Goal: Task Accomplishment & Management: Use online tool/utility

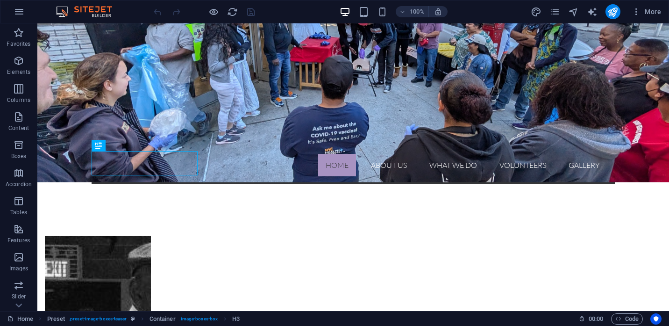
scroll to position [229, 0]
click at [552, 15] on icon "pages" at bounding box center [555, 12] width 11 height 11
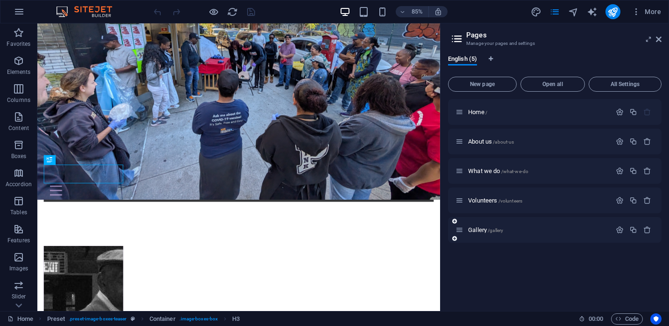
click at [479, 236] on div "Gallery /gallery" at bounding box center [555, 230] width 214 height 26
click at [481, 229] on span "Gallery /gallery" at bounding box center [485, 229] width 35 height 7
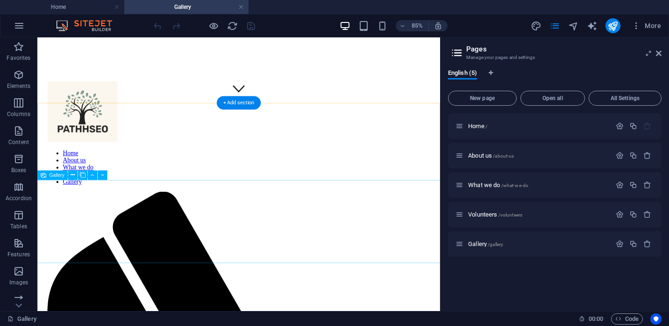
scroll to position [242, 0]
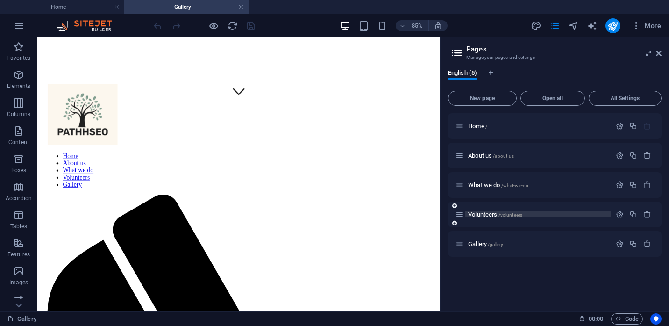
click at [491, 213] on span "Volunteers /volunteers" at bounding box center [495, 214] width 54 height 7
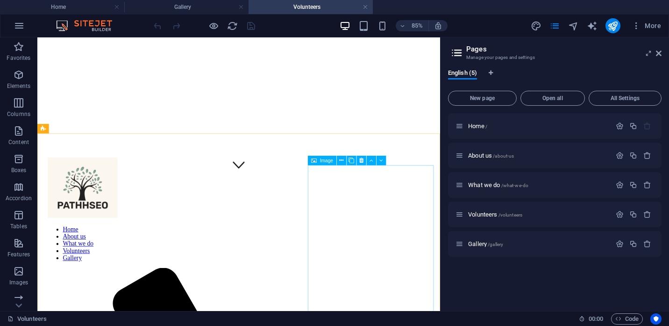
scroll to position [119, 0]
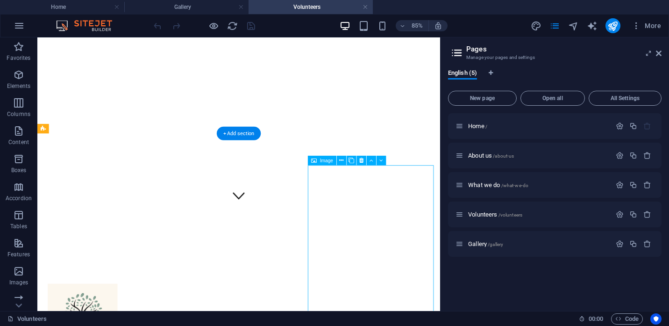
select select "%"
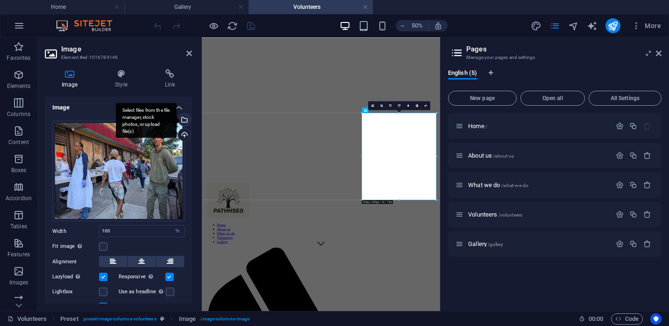
click at [177, 120] on div "Select files from the file manager, stock photos, or upload file(s)" at bounding box center [146, 120] width 61 height 35
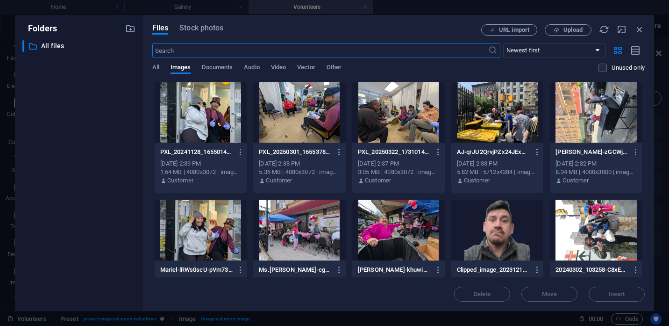
scroll to position [0, 0]
click at [557, 29] on icon "button" at bounding box center [557, 30] width 6 height 6
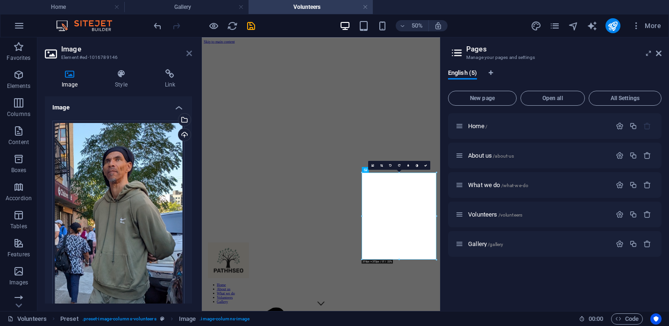
click at [187, 55] on icon at bounding box center [189, 53] width 6 height 7
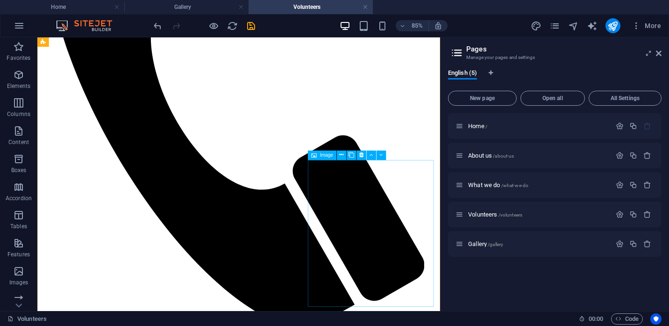
scroll to position [689, 0]
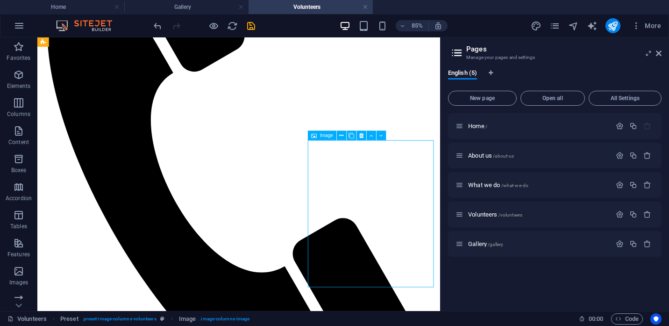
select select "%"
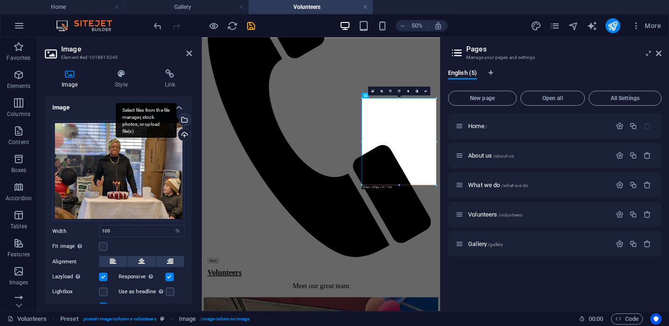
click at [184, 121] on div "Select files from the file manager, stock photos, or upload file(s)" at bounding box center [184, 121] width 14 height 14
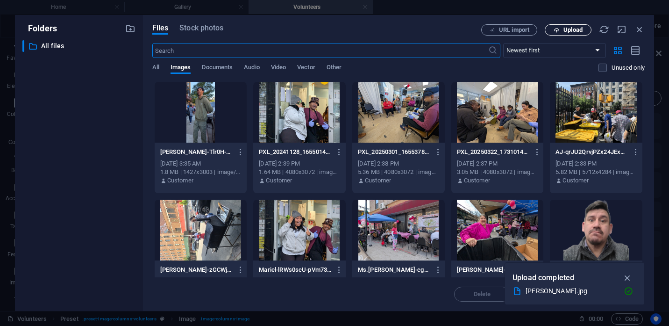
click at [563, 31] on span "Upload" at bounding box center [568, 30] width 38 height 6
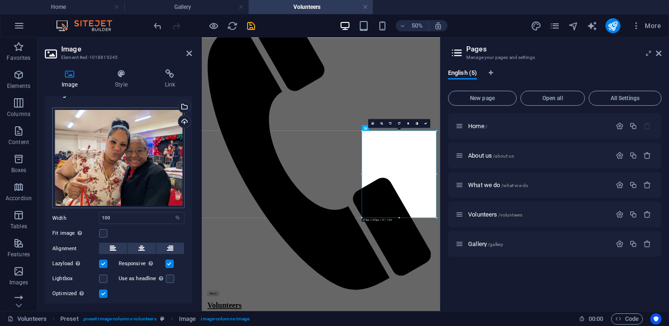
scroll to position [39, 0]
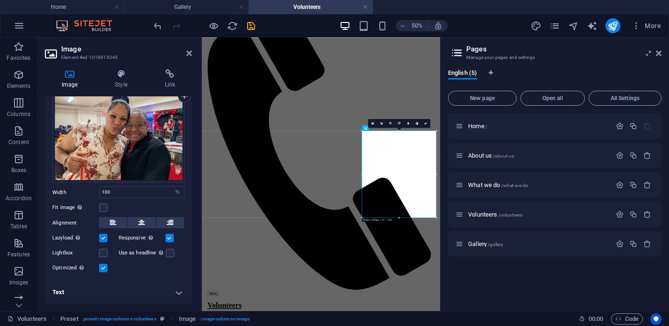
click at [72, 292] on h4 "Text" at bounding box center [118, 292] width 147 height 22
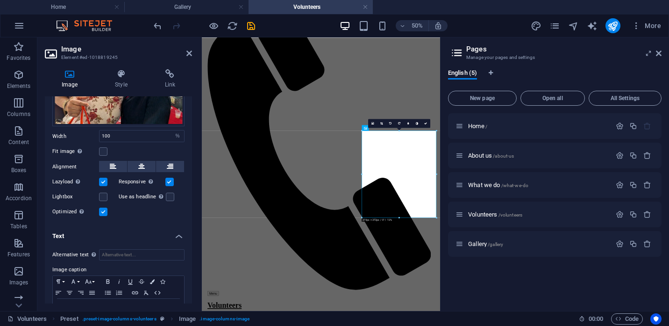
scroll to position [118, 0]
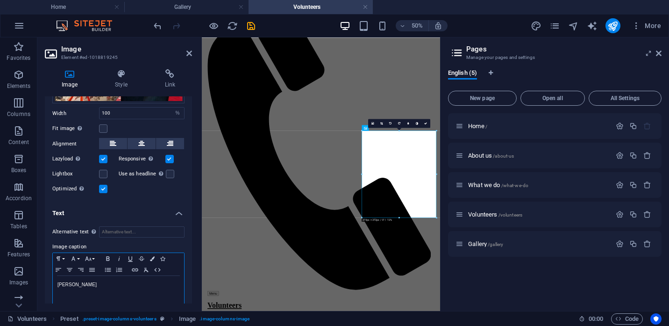
click at [86, 286] on p "[PERSON_NAME]" at bounding box center [118, 284] width 122 height 8
click at [190, 52] on icon at bounding box center [189, 53] width 6 height 7
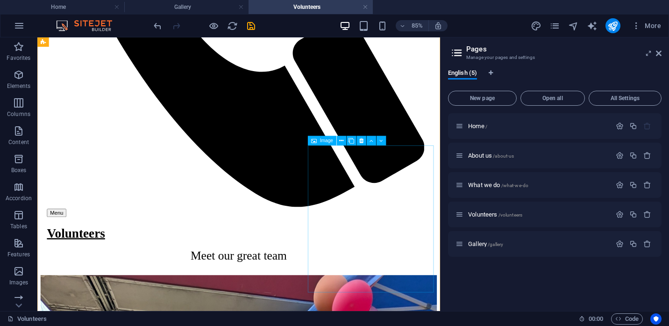
scroll to position [944, 0]
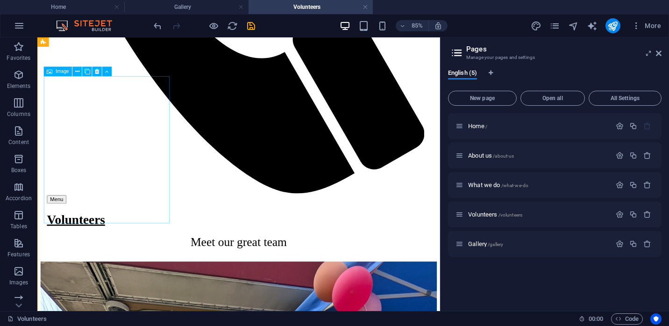
scroll to position [949, 0]
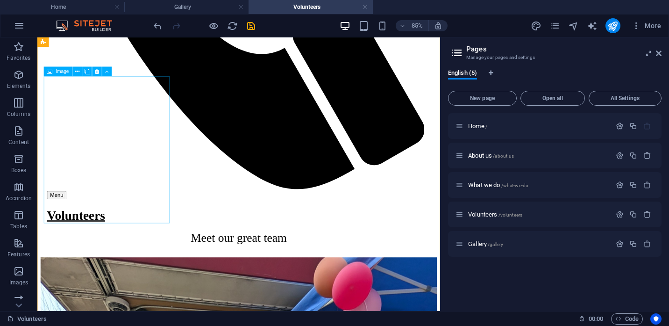
select select "%"
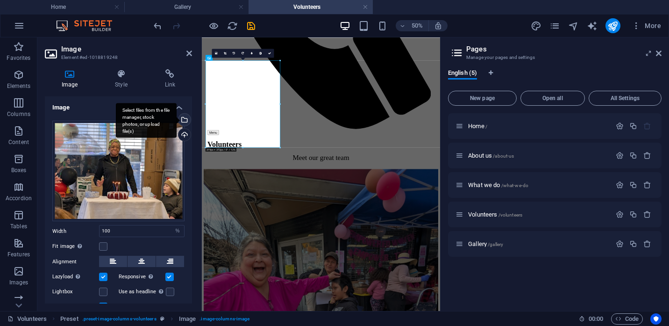
click at [185, 120] on div "Select files from the file manager, stock photos, or upload file(s)" at bounding box center [184, 121] width 14 height 14
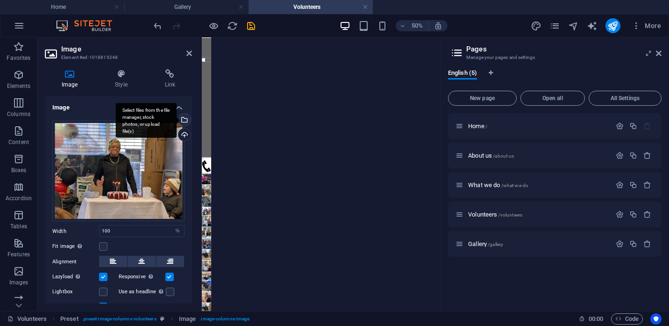
scroll to position [0, 0]
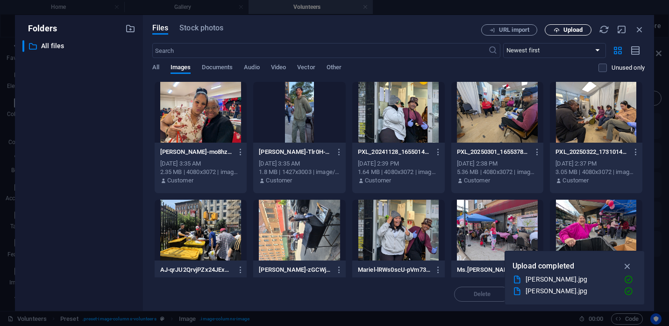
click at [562, 27] on button "Upload" at bounding box center [568, 29] width 47 height 11
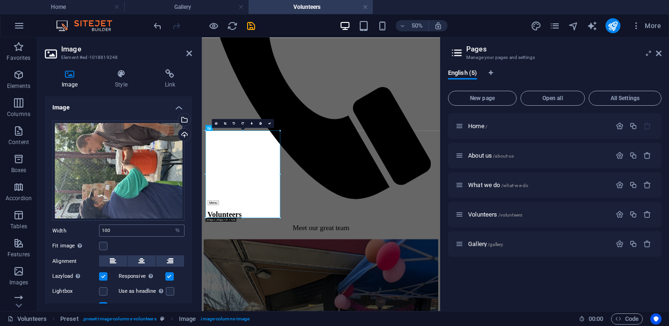
scroll to position [39, 0]
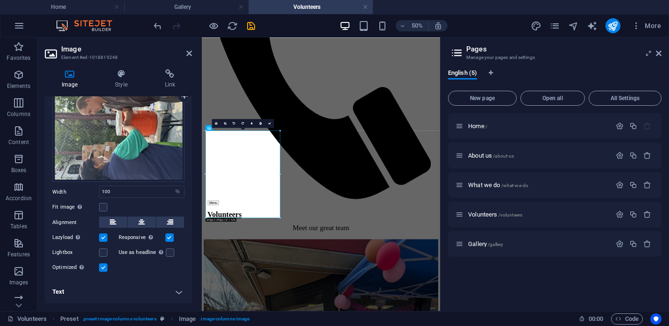
click at [86, 294] on h4 "Text" at bounding box center [118, 291] width 147 height 22
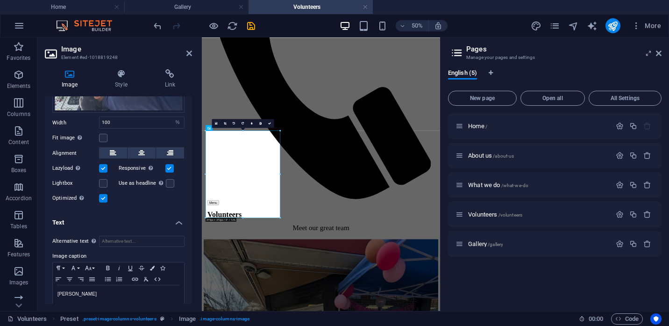
scroll to position [127, 0]
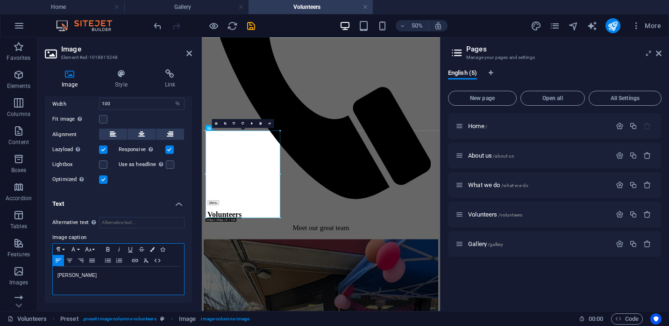
click at [84, 277] on p "[PERSON_NAME]" at bounding box center [118, 275] width 122 height 8
click at [244, 125] on link at bounding box center [242, 123] width 9 height 9
click at [191, 55] on icon at bounding box center [189, 53] width 6 height 7
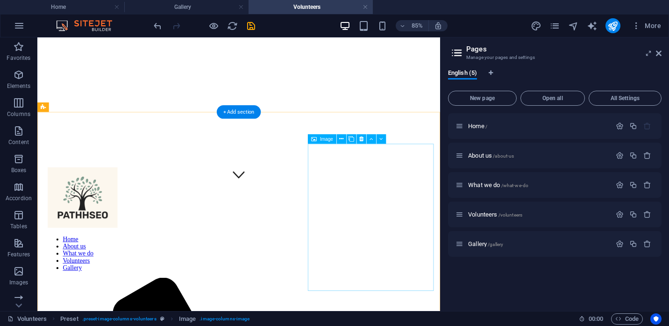
scroll to position [103, 0]
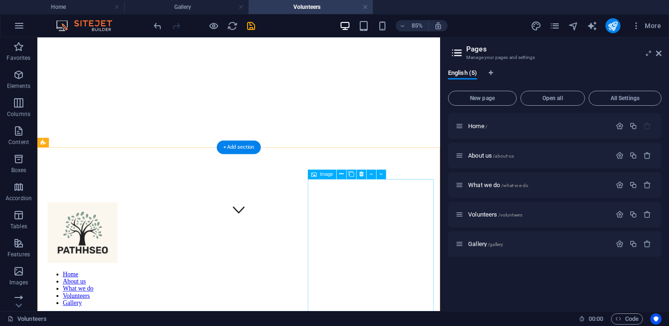
select select "%"
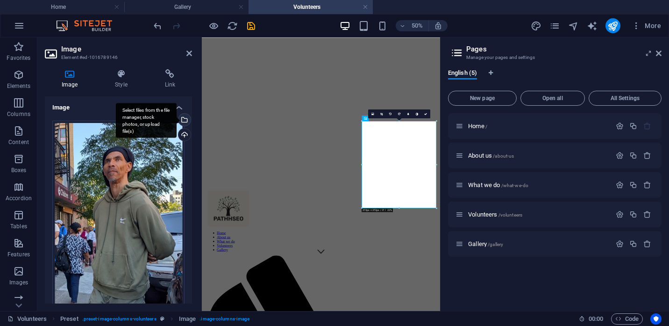
click at [185, 119] on div "Select files from the file manager, stock photos, or upload file(s)" at bounding box center [184, 121] width 14 height 14
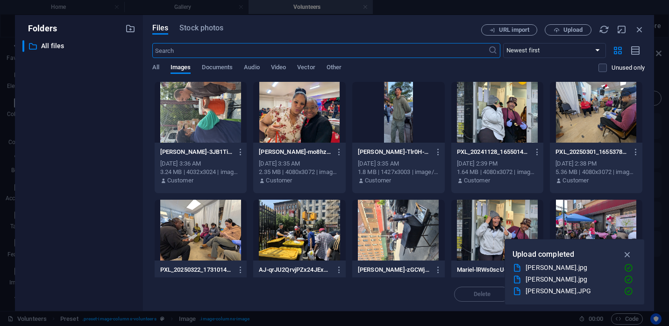
scroll to position [0, 0]
click at [567, 29] on span "Upload" at bounding box center [573, 30] width 19 height 6
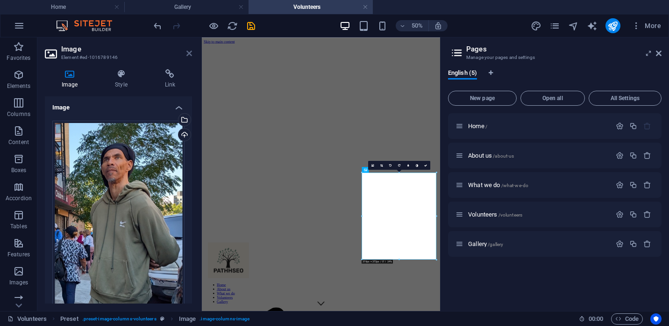
click at [188, 51] on icon at bounding box center [189, 53] width 6 height 7
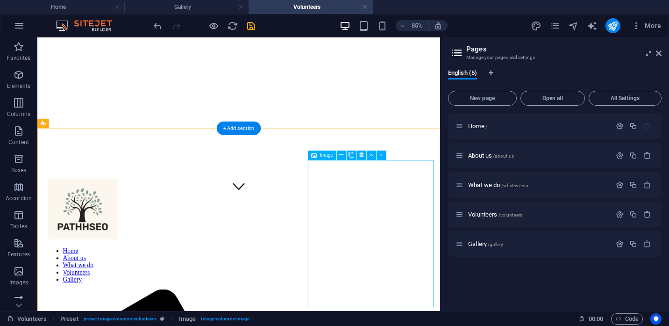
scroll to position [125, 0]
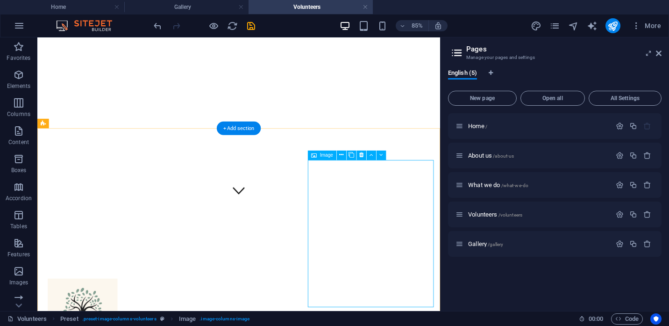
select select "%"
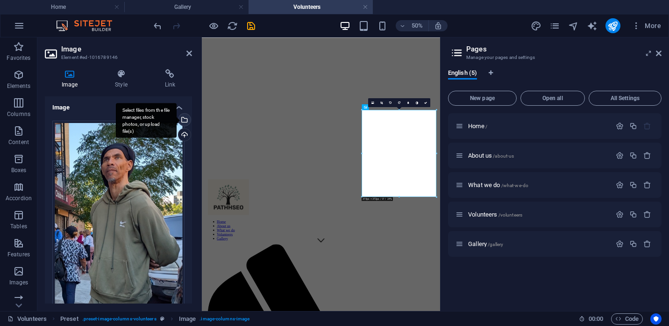
click at [185, 120] on div "Select files from the file manager, stock photos, or upload file(s)" at bounding box center [184, 121] width 14 height 14
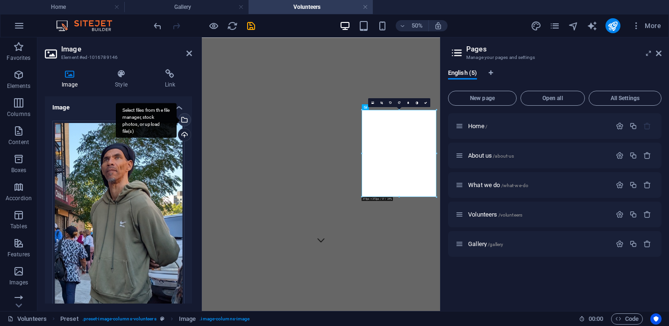
scroll to position [0, 0]
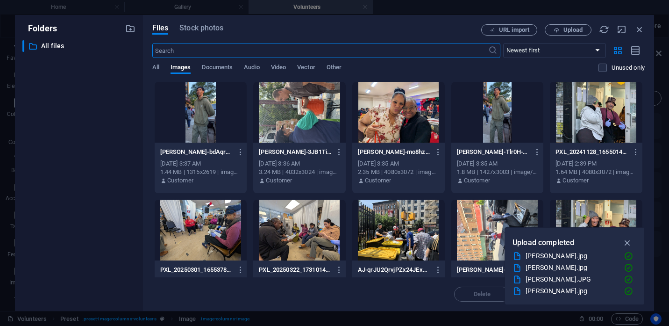
click at [194, 111] on div at bounding box center [201, 112] width 93 height 61
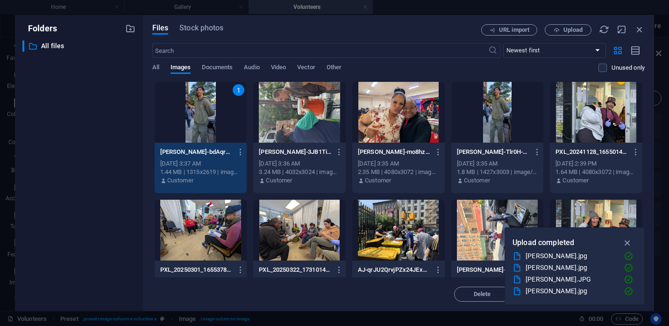
click at [194, 111] on div "1" at bounding box center [201, 112] width 93 height 61
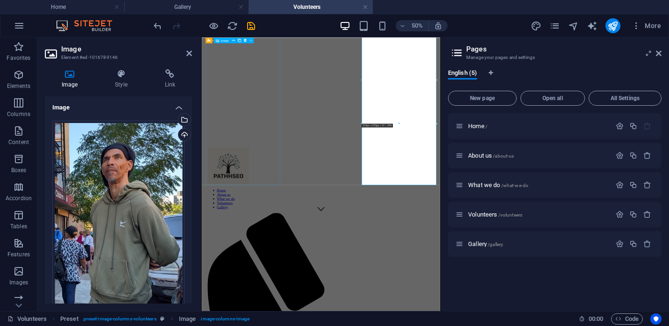
scroll to position [98, 0]
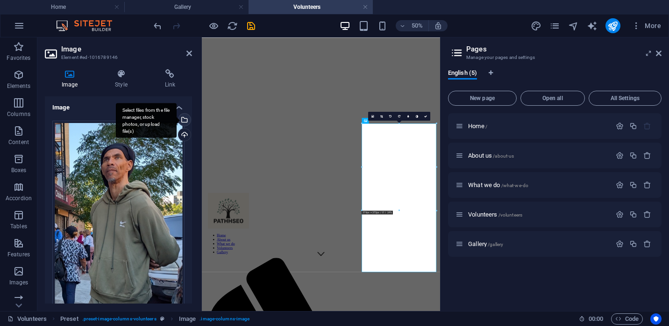
click at [177, 119] on div "Select files from the file manager, stock photos, or upload file(s)" at bounding box center [146, 120] width 61 height 35
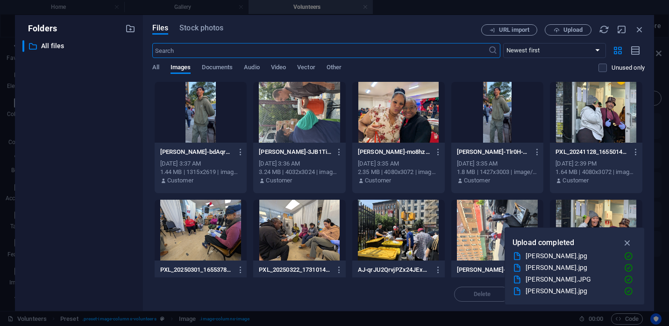
scroll to position [0, 0]
click at [565, 29] on span "Upload" at bounding box center [573, 30] width 19 height 6
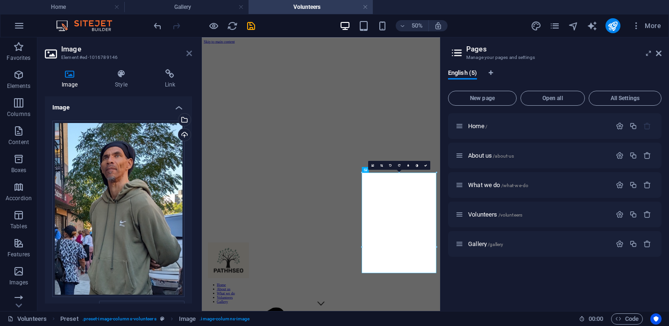
click at [189, 50] on icon at bounding box center [189, 53] width 6 height 7
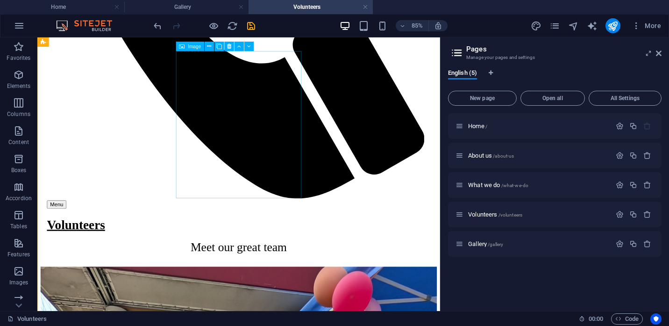
scroll to position [816, 0]
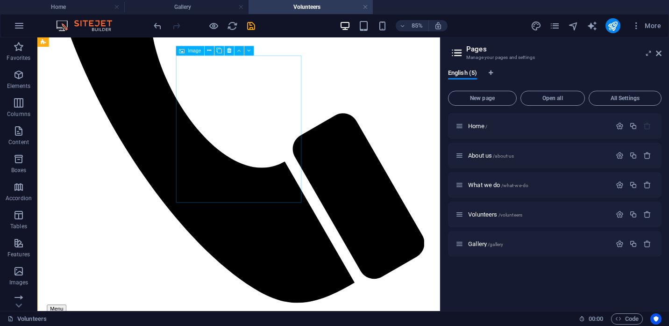
scroll to position [819, 0]
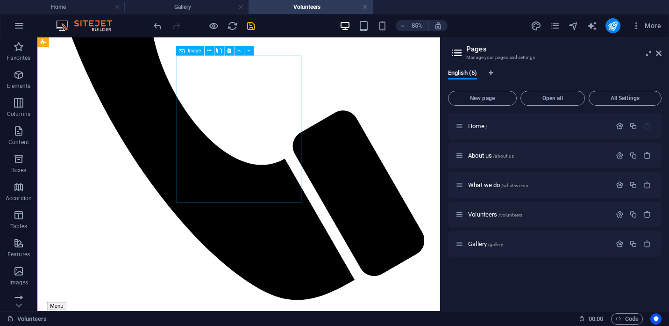
select select "%"
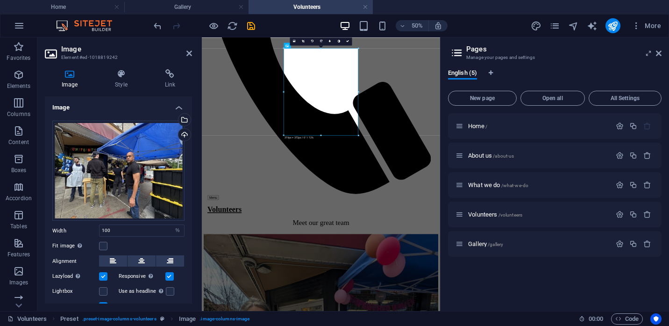
scroll to position [39, 0]
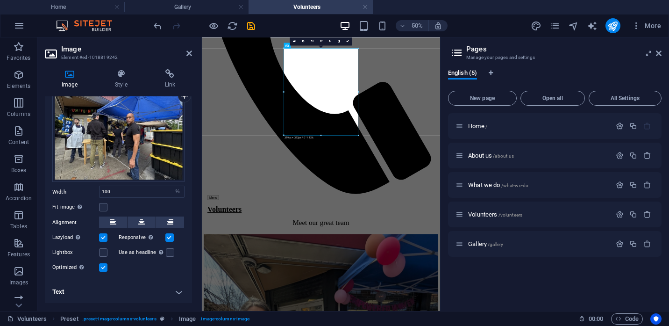
click at [115, 293] on h4 "Text" at bounding box center [118, 291] width 147 height 22
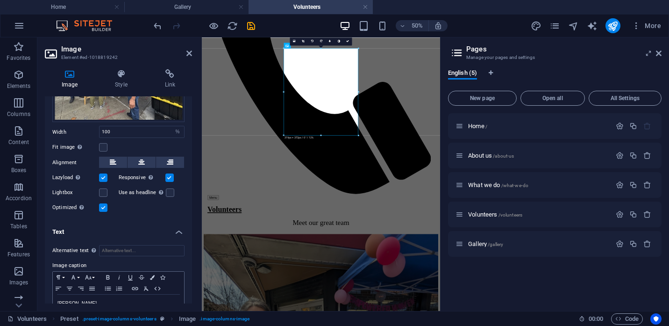
scroll to position [127, 0]
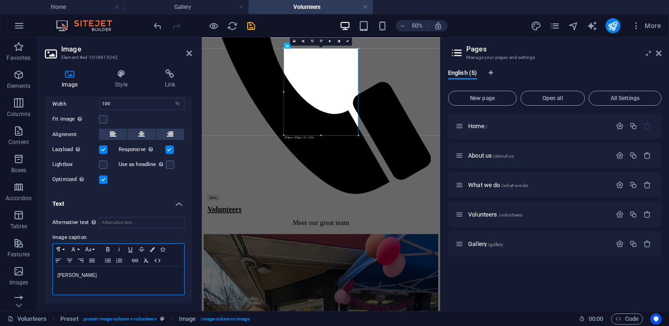
click at [95, 279] on p "[PERSON_NAME]" at bounding box center [118, 275] width 122 height 8
click at [114, 277] on p "Ismael - que no se rie" at bounding box center [118, 275] width 122 height 8
click at [188, 57] on link at bounding box center [189, 54] width 6 height 8
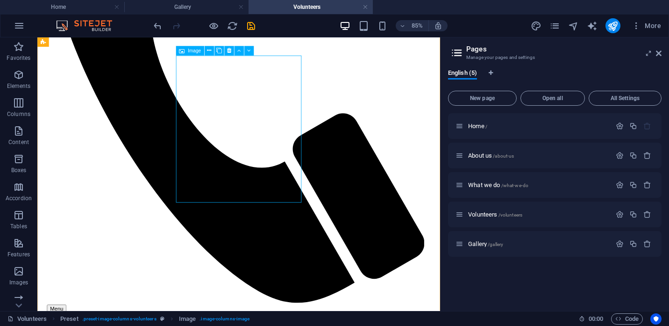
select select "%"
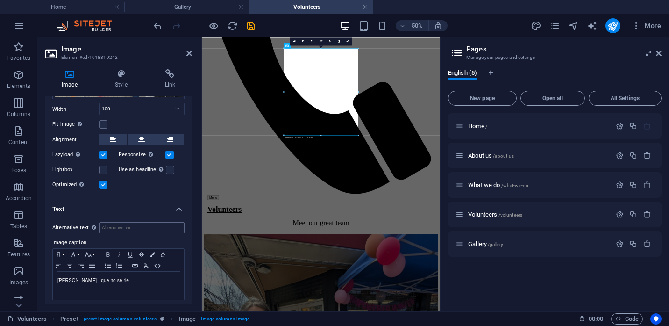
scroll to position [127, 0]
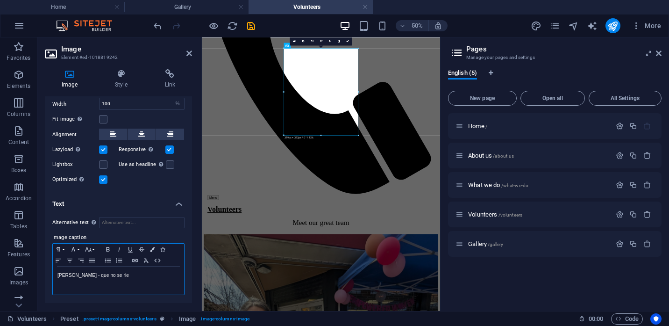
click at [124, 277] on p "Ismael - que no se rie" at bounding box center [118, 275] width 122 height 8
click at [190, 52] on icon at bounding box center [189, 53] width 6 height 7
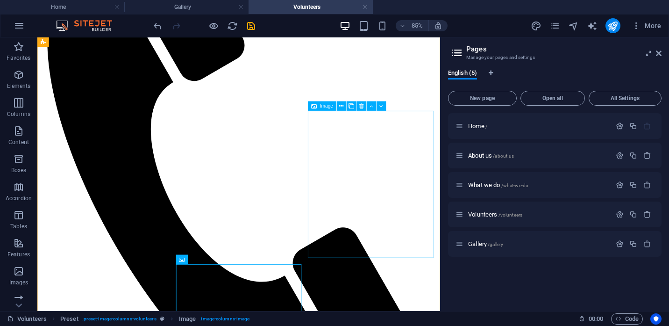
scroll to position [571, 0]
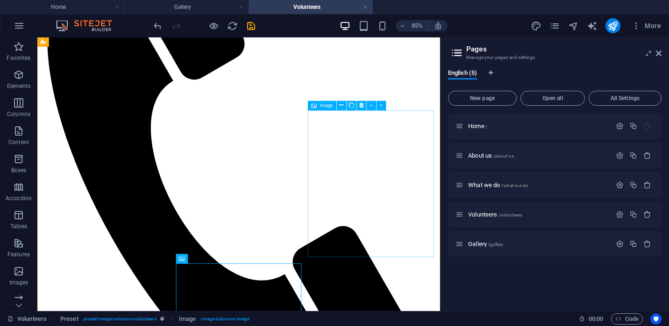
click at [353, 106] on icon at bounding box center [352, 105] width 6 height 8
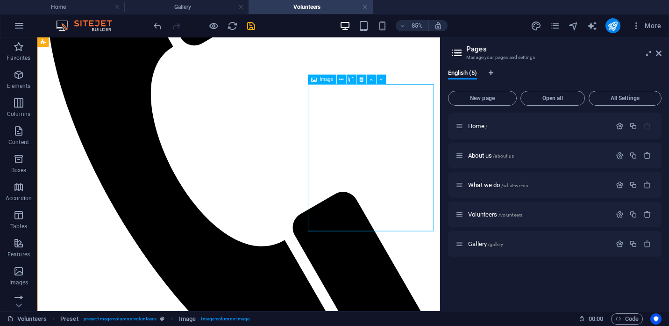
scroll to position [668, 0]
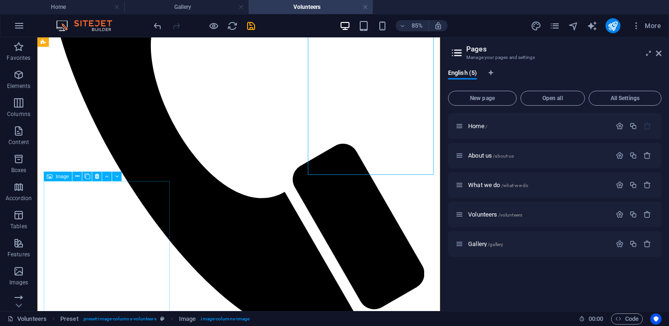
select select "%"
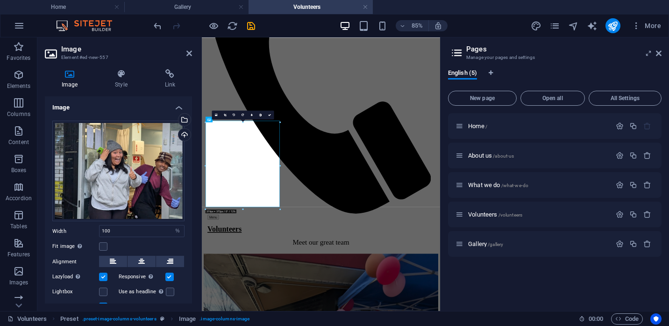
scroll to position [671, 0]
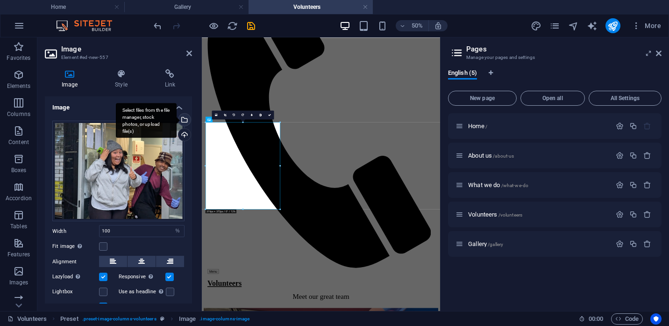
click at [184, 121] on div "Select files from the file manager, stock photos, or upload file(s)" at bounding box center [184, 121] width 14 height 14
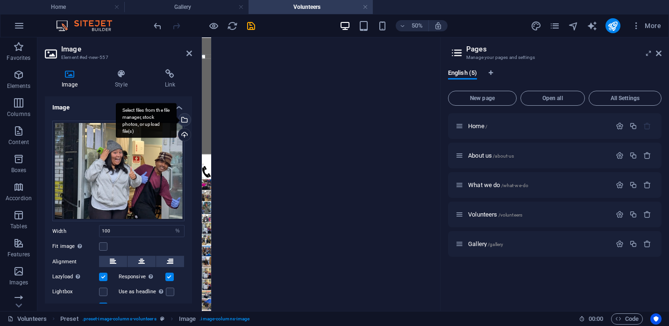
scroll to position [0, 0]
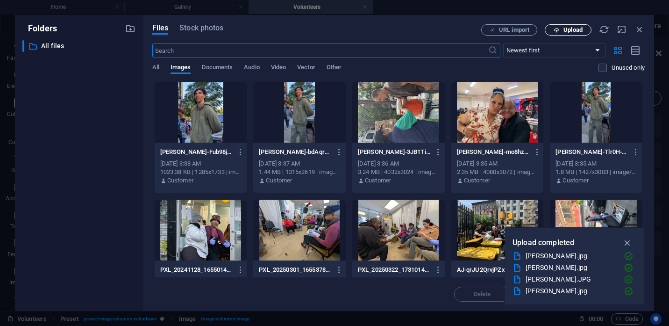
click at [572, 29] on span "Upload" at bounding box center [573, 30] width 19 height 6
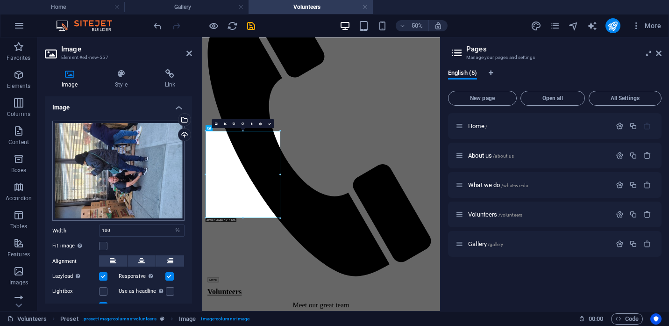
scroll to position [3, 0]
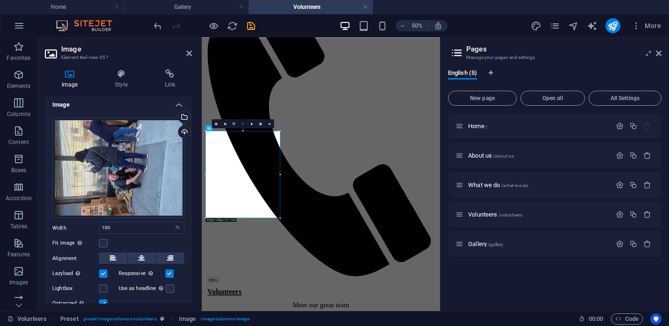
click at [244, 125] on icon at bounding box center [243, 123] width 2 height 3
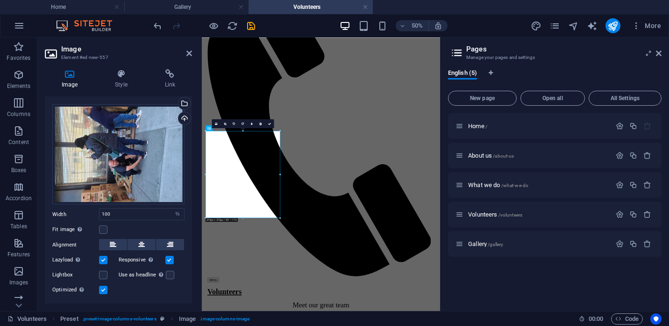
scroll to position [39, 0]
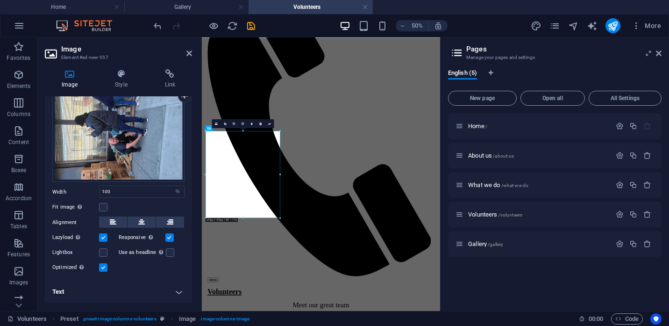
click at [81, 289] on h4 "Text" at bounding box center [118, 291] width 147 height 22
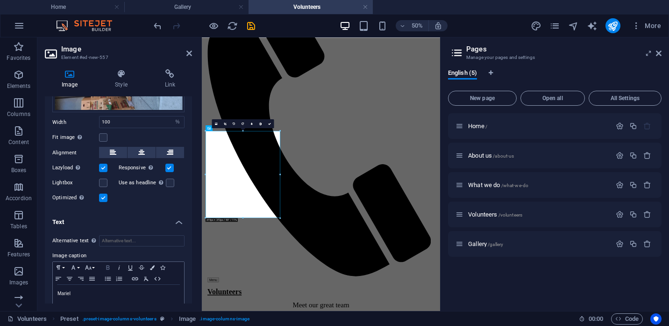
scroll to position [127, 0]
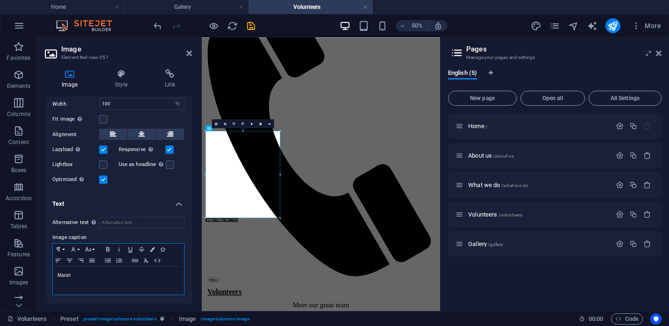
click at [88, 280] on div "Mariel" at bounding box center [118, 280] width 131 height 28
click at [189, 51] on icon at bounding box center [189, 53] width 6 height 7
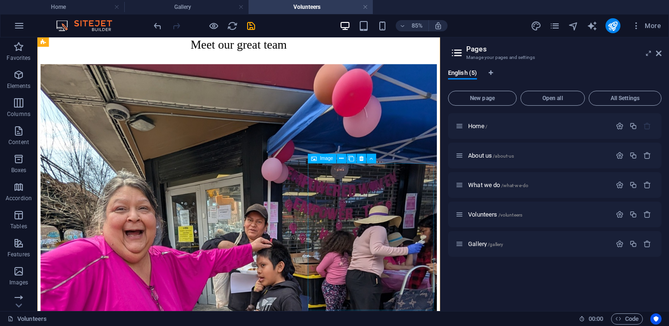
scroll to position [1049, 0]
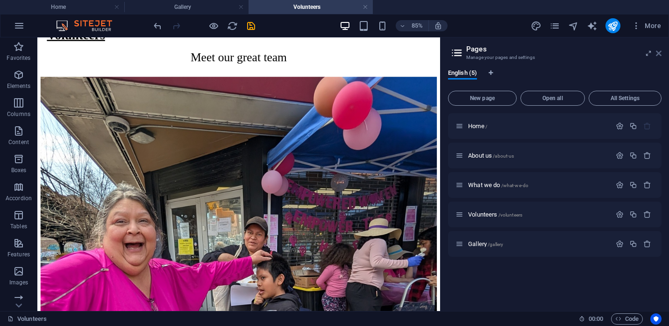
click at [661, 57] on icon at bounding box center [659, 53] width 6 height 7
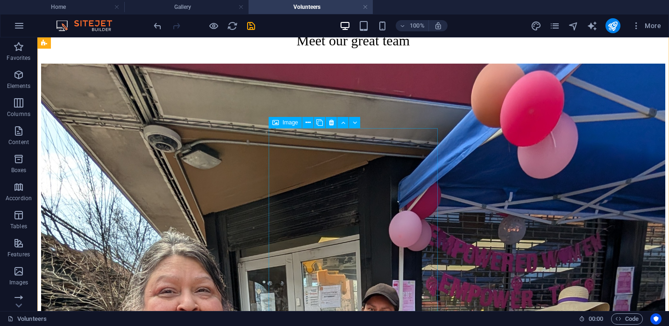
scroll to position [1229, 0]
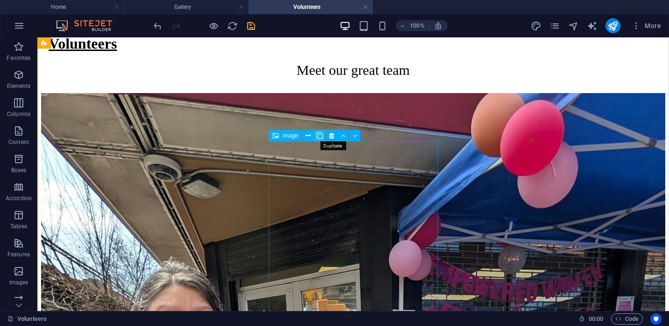
click at [321, 135] on icon at bounding box center [319, 136] width 7 height 10
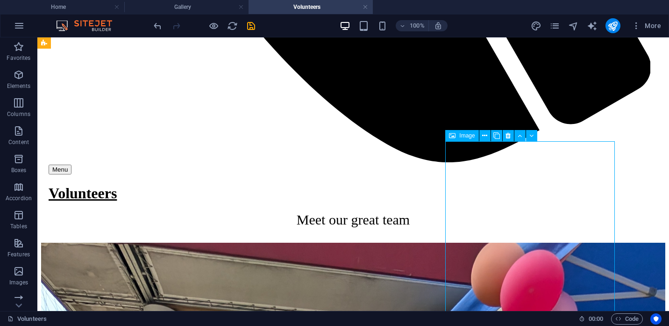
select select "%"
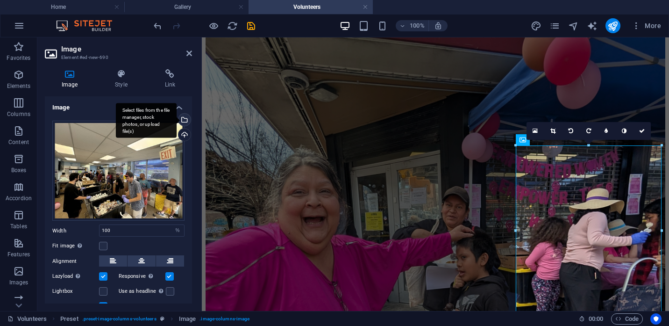
click at [184, 120] on div "Select files from the file manager, stock photos, or upload file(s)" at bounding box center [184, 121] width 14 height 14
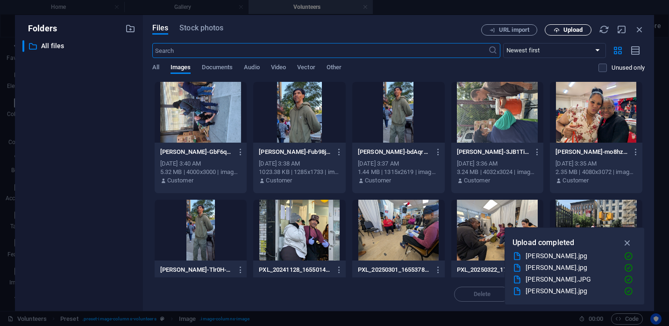
click at [558, 31] on icon "button" at bounding box center [557, 30] width 6 height 6
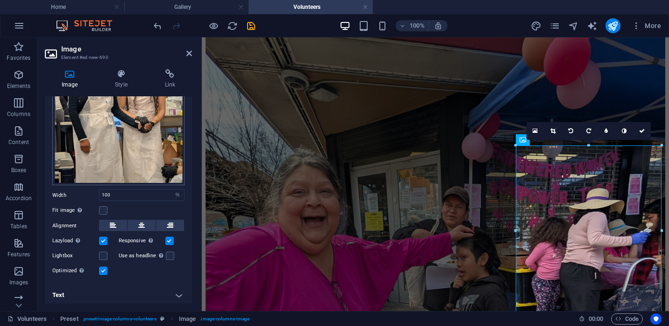
scroll to position [112, 0]
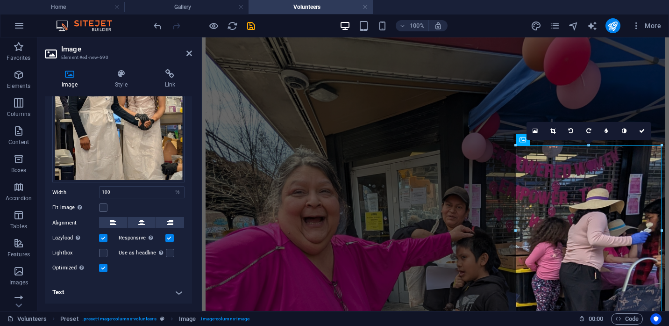
click at [66, 292] on h4 "Text" at bounding box center [118, 292] width 147 height 22
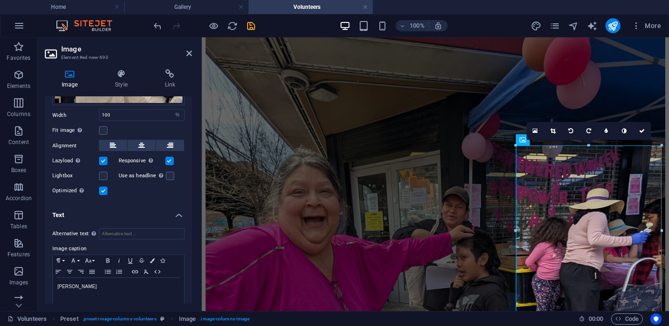
scroll to position [199, 0]
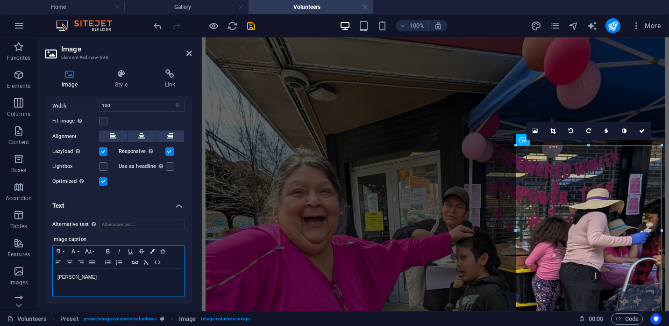
click at [84, 276] on p "[PERSON_NAME]" at bounding box center [118, 277] width 122 height 8
click at [190, 52] on icon at bounding box center [189, 53] width 6 height 7
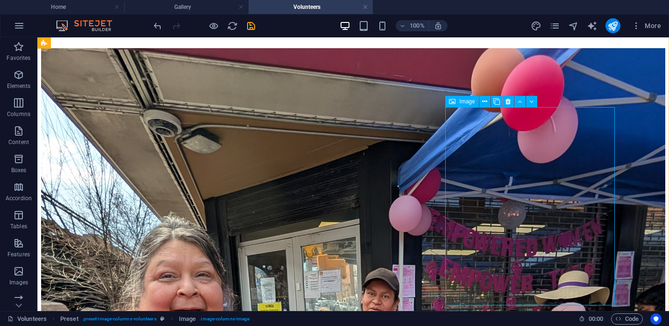
scroll to position [1234, 0]
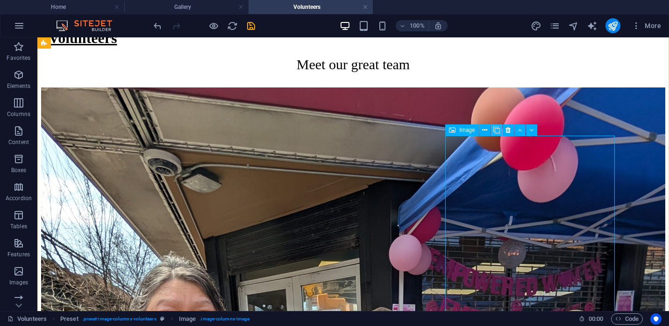
click at [497, 129] on icon at bounding box center [497, 130] width 7 height 10
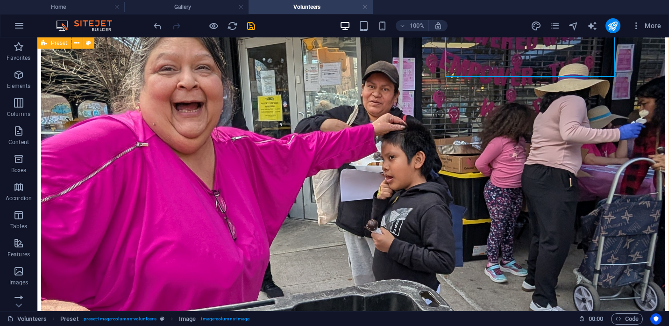
scroll to position [1501, 0]
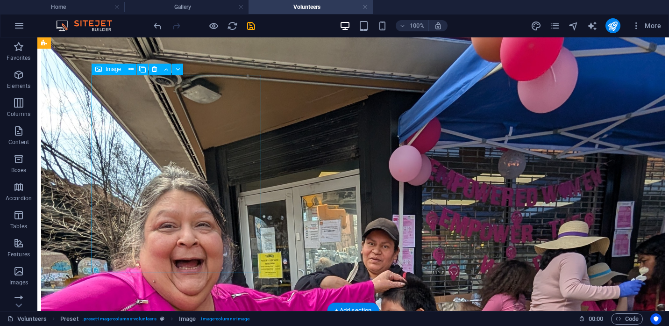
select select "%"
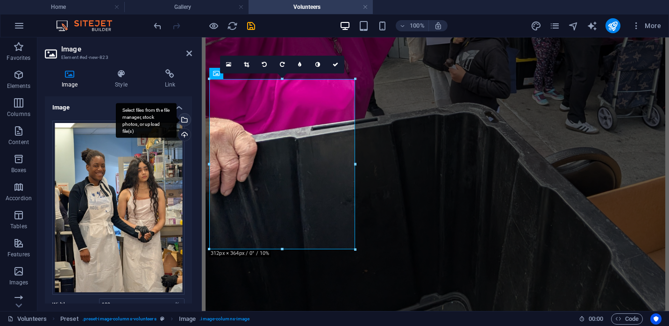
click at [185, 122] on div "Select files from the file manager, stock photos, or upload file(s)" at bounding box center [184, 121] width 14 height 14
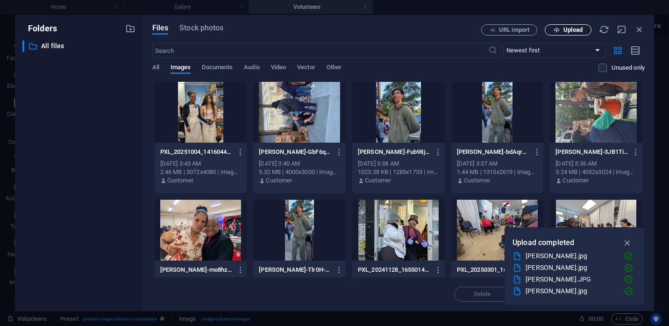
click at [576, 27] on span "Upload" at bounding box center [573, 30] width 19 height 6
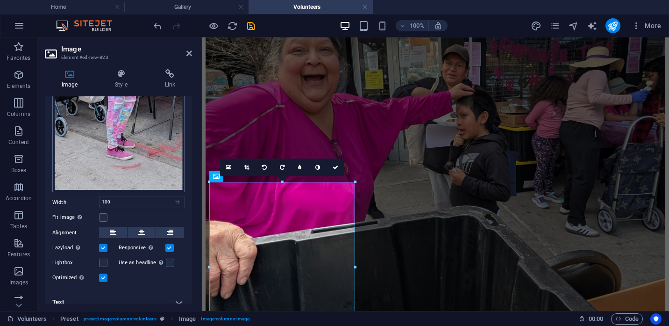
scroll to position [215, 0]
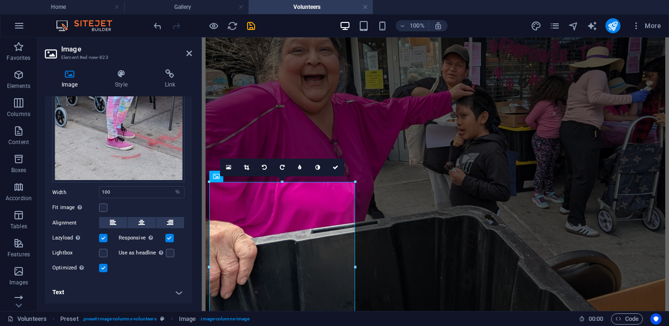
click at [103, 295] on h4 "Text" at bounding box center [118, 292] width 147 height 22
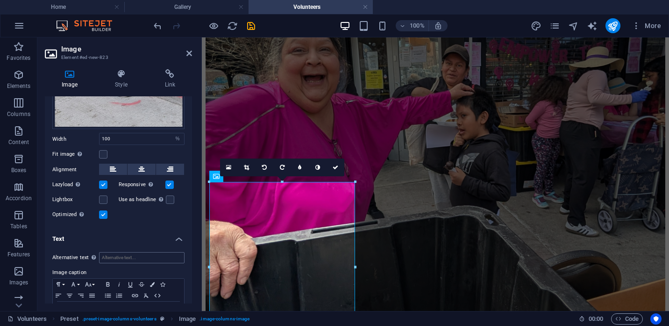
scroll to position [303, 0]
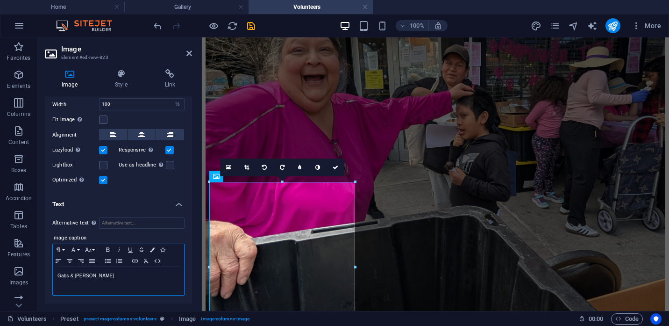
click at [105, 277] on p "Gabs & [PERSON_NAME]" at bounding box center [118, 276] width 122 height 8
click at [191, 54] on icon at bounding box center [189, 53] width 6 height 7
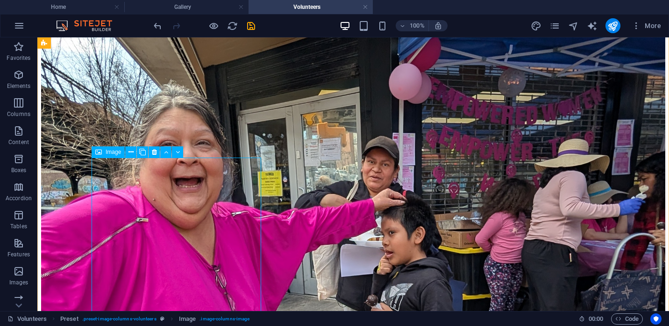
scroll to position [1403, 0]
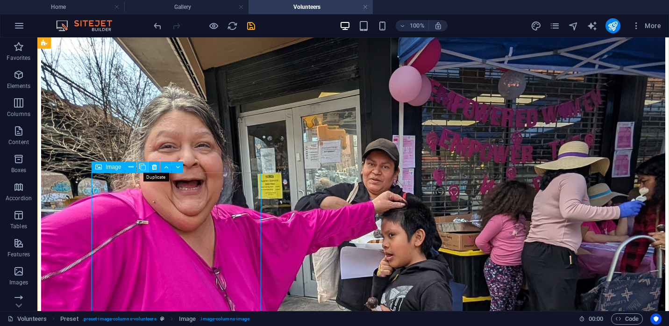
click at [146, 169] on icon at bounding box center [142, 167] width 7 height 10
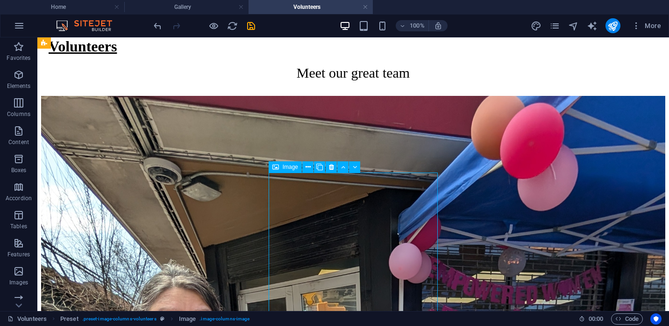
select select "%"
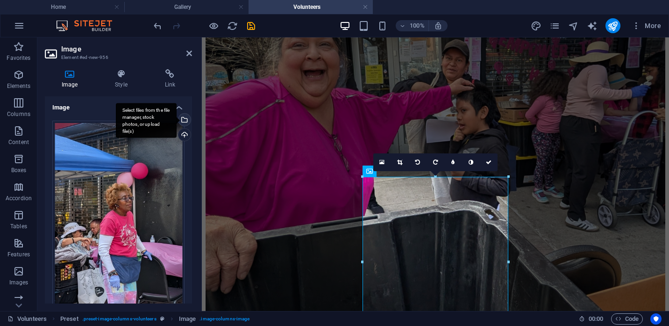
click at [185, 120] on div "Select files from the file manager, stock photos, or upload file(s)" at bounding box center [184, 121] width 14 height 14
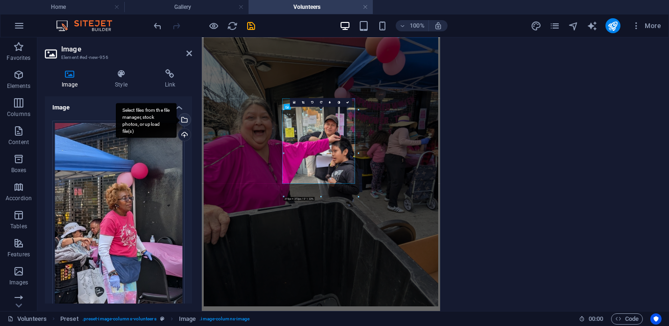
scroll to position [1241, 0]
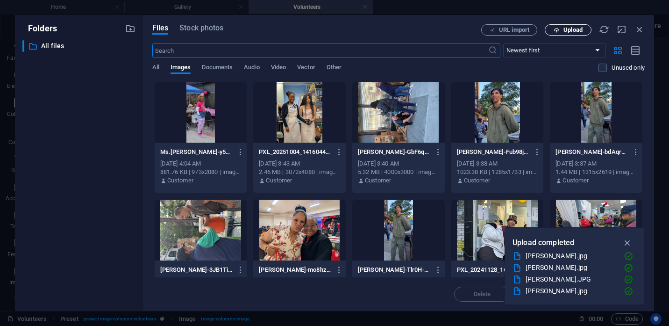
click at [559, 33] on icon "button" at bounding box center [557, 30] width 6 height 6
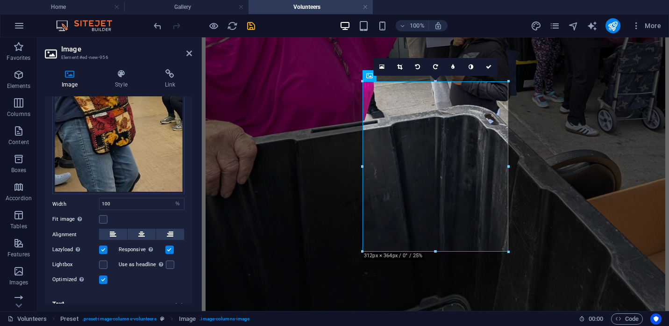
scroll to position [193, 0]
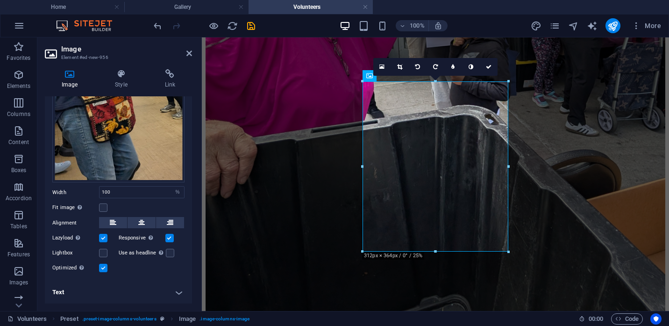
click at [81, 292] on h4 "Text" at bounding box center [118, 292] width 147 height 22
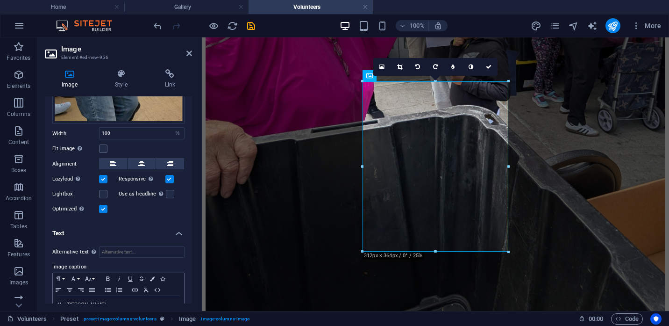
scroll to position [272, 0]
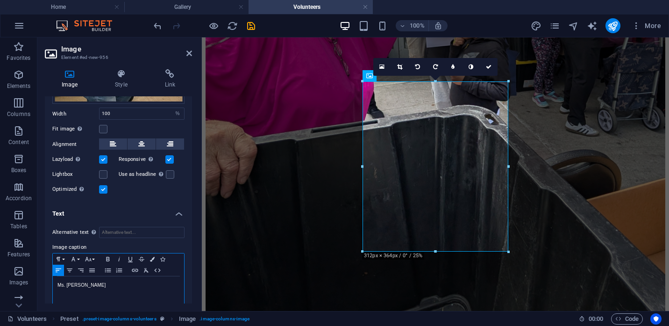
click at [90, 288] on p "Ms. [PERSON_NAME]" at bounding box center [118, 285] width 122 height 8
click at [186, 59] on header "Image Element #ed-new-956" at bounding box center [118, 49] width 147 height 24
click at [187, 55] on icon at bounding box center [189, 53] width 6 height 7
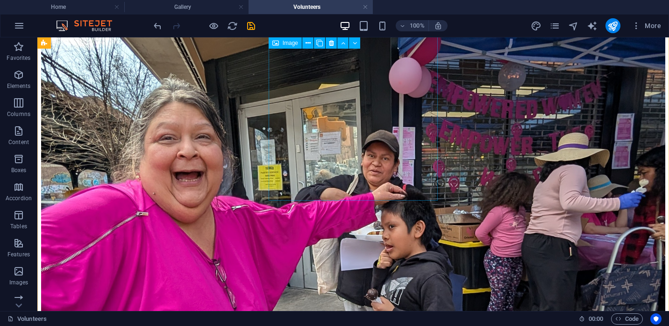
scroll to position [1352, 0]
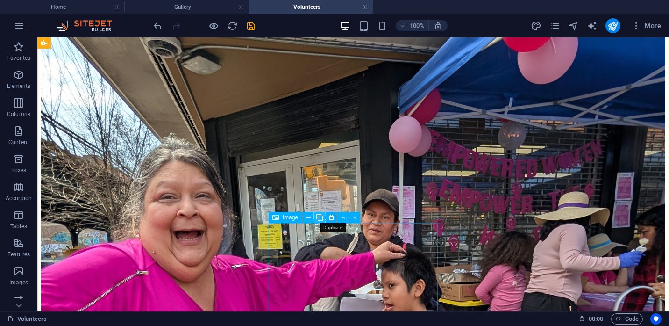
click at [320, 220] on icon at bounding box center [319, 218] width 7 height 10
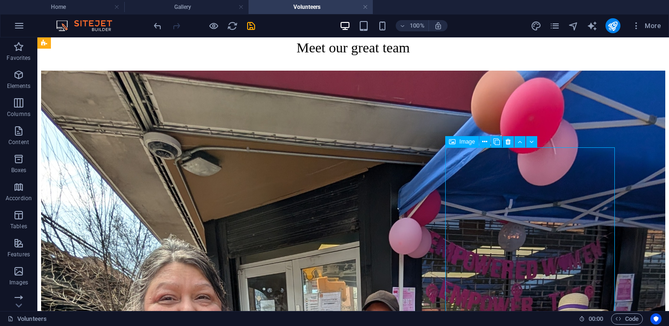
select select "%"
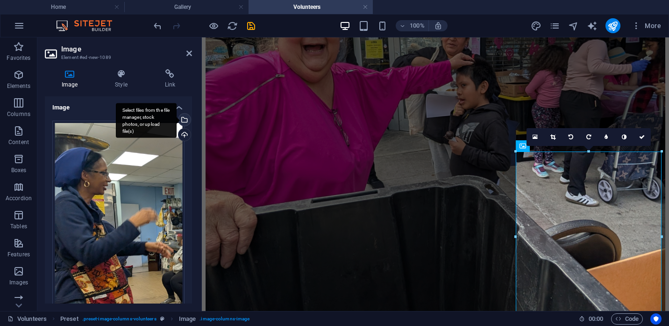
click at [185, 120] on div "Select files from the file manager, stock photos, or upload file(s)" at bounding box center [184, 121] width 14 height 14
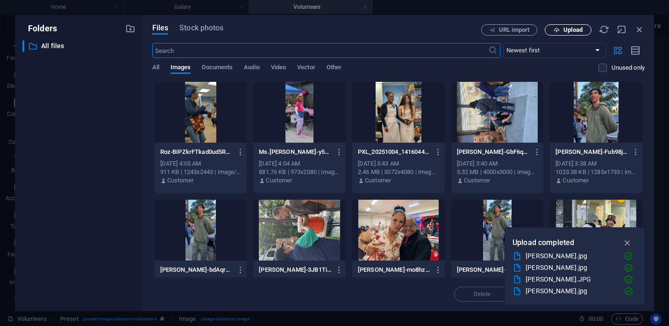
click at [563, 31] on span "Upload" at bounding box center [568, 30] width 38 height 6
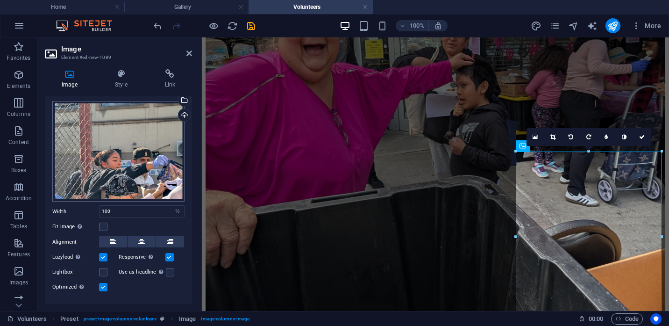
scroll to position [39, 0]
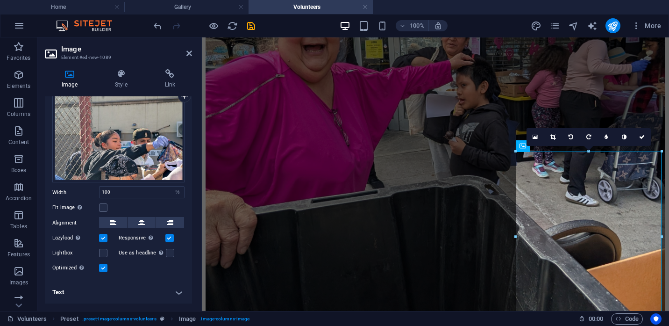
click at [72, 295] on h4 "Text" at bounding box center [118, 292] width 147 height 22
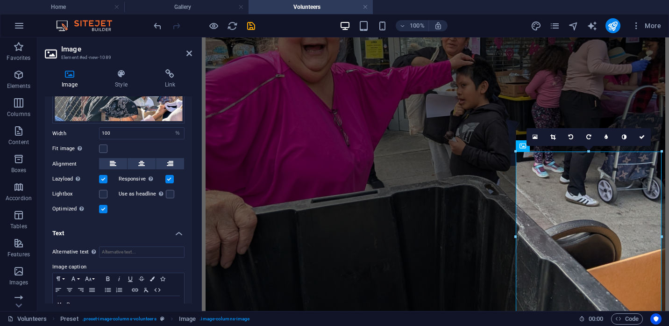
scroll to position [127, 0]
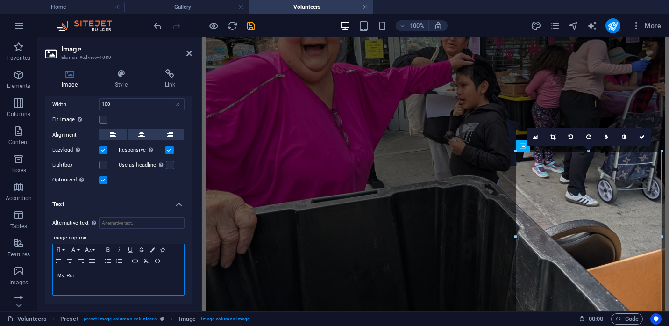
click at [86, 276] on p "Ms. Roz" at bounding box center [118, 276] width 122 height 8
click at [191, 55] on icon at bounding box center [189, 53] width 6 height 7
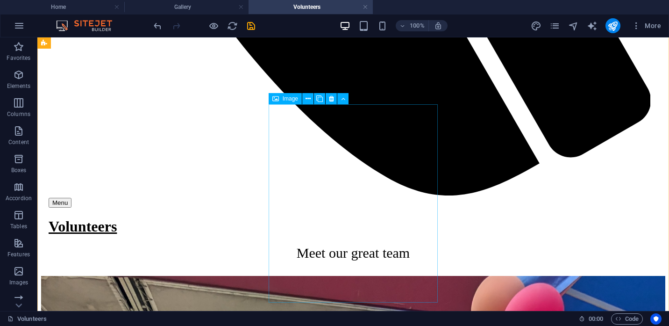
scroll to position [1002, 0]
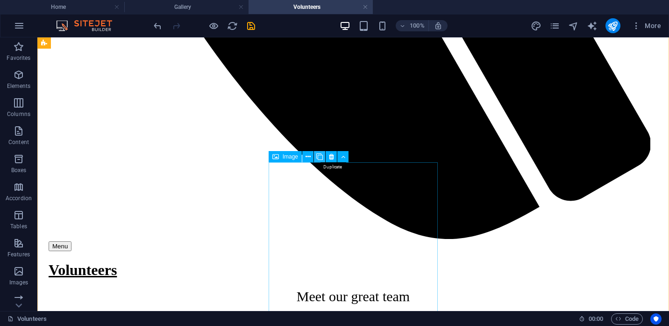
click at [320, 156] on icon at bounding box center [319, 157] width 7 height 10
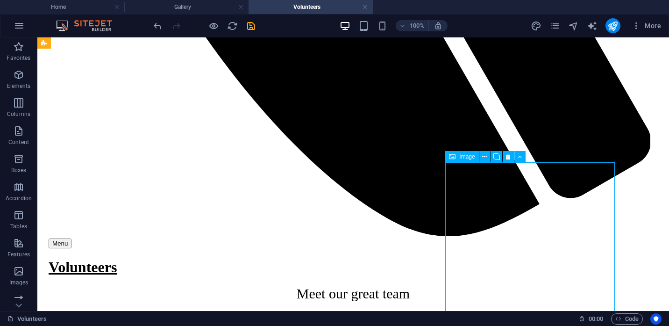
scroll to position [878, 0]
select select "%"
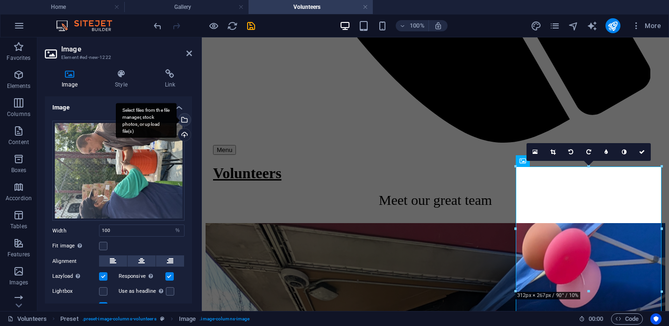
click at [177, 118] on div "Select files from the file manager, stock photos, or upload file(s)" at bounding box center [146, 120] width 61 height 35
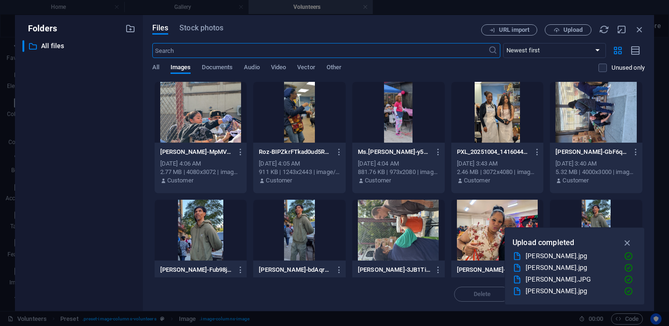
scroll to position [894, 0]
click at [559, 31] on icon "button" at bounding box center [557, 30] width 6 height 6
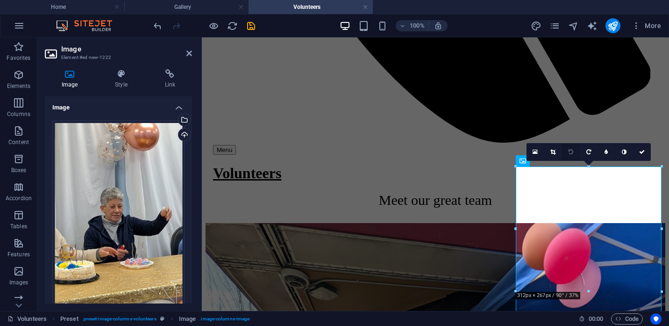
click at [572, 152] on icon at bounding box center [571, 152] width 5 height 6
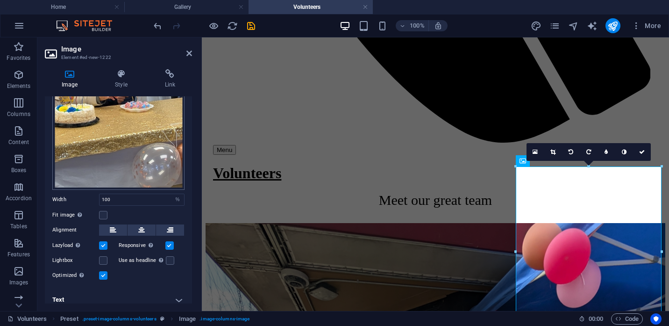
scroll to position [164, 0]
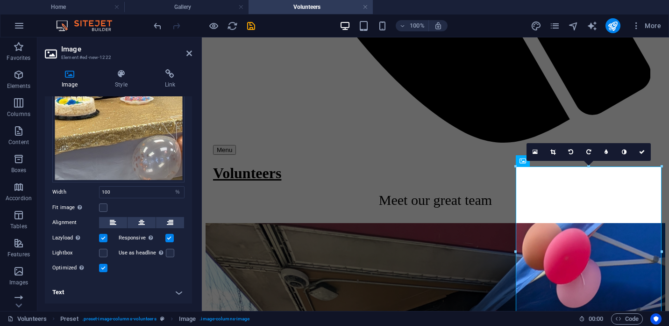
click at [83, 293] on h4 "Text" at bounding box center [118, 292] width 147 height 22
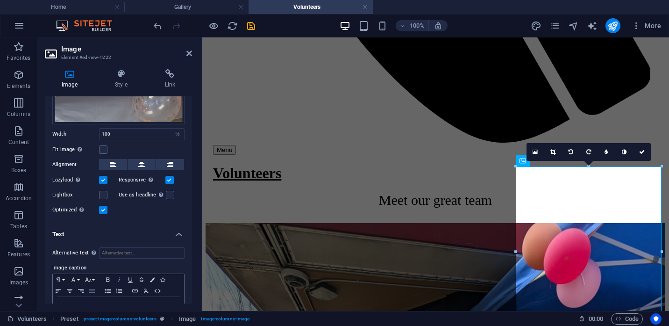
scroll to position [252, 0]
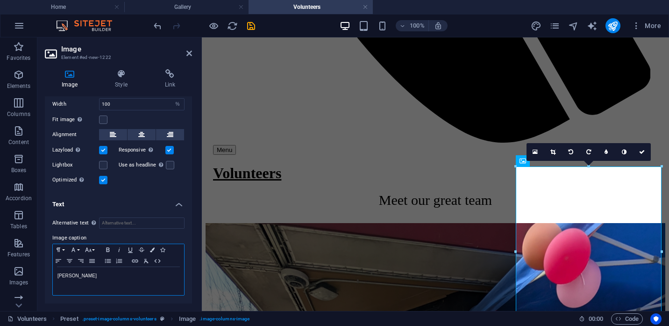
click at [80, 279] on p "[PERSON_NAME]" at bounding box center [118, 276] width 122 height 8
click at [193, 51] on aside "Image Element #ed-new-1222 Image Style Link Image Drag files here, click to cho…" at bounding box center [119, 173] width 165 height 273
click at [191, 52] on icon at bounding box center [189, 53] width 6 height 7
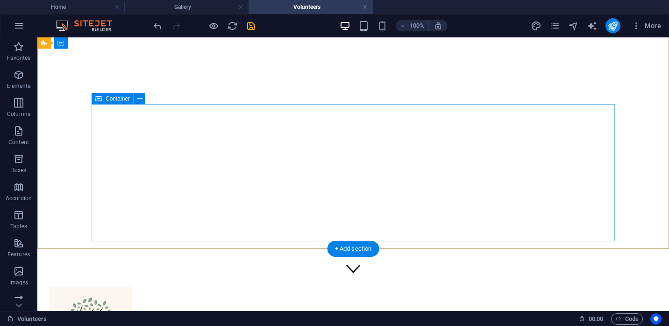
scroll to position [0, 0]
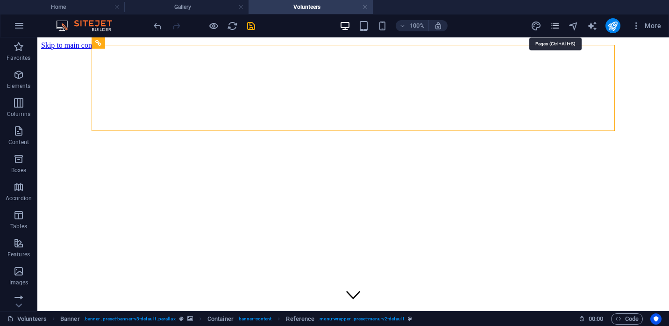
click at [557, 26] on icon "pages" at bounding box center [555, 26] width 11 height 11
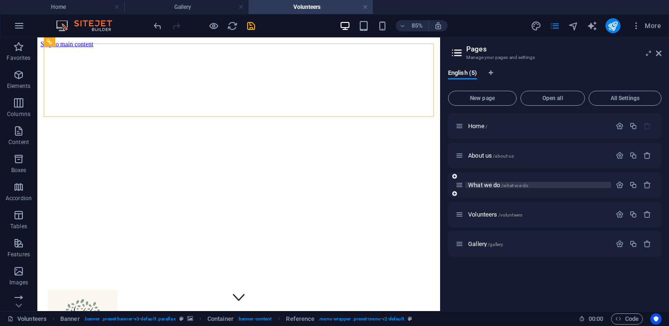
click at [489, 186] on span "What we do /what-we-do" at bounding box center [498, 184] width 60 height 7
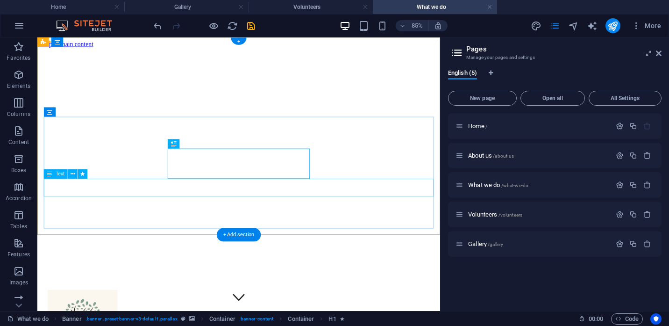
scroll to position [83, 0]
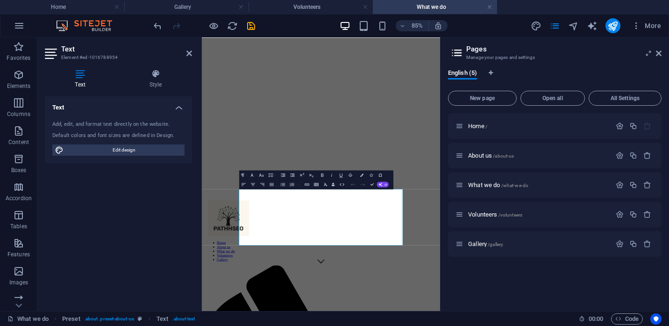
scroll to position [0, 0]
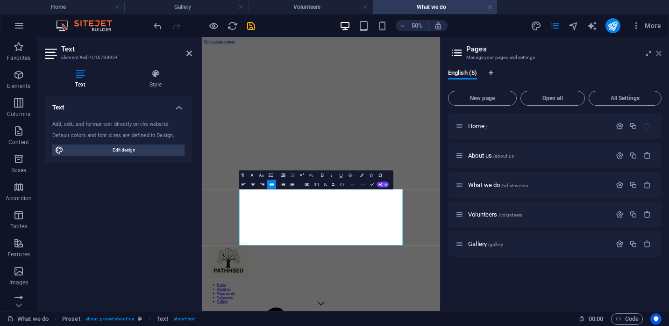
click at [657, 55] on icon at bounding box center [659, 53] width 6 height 7
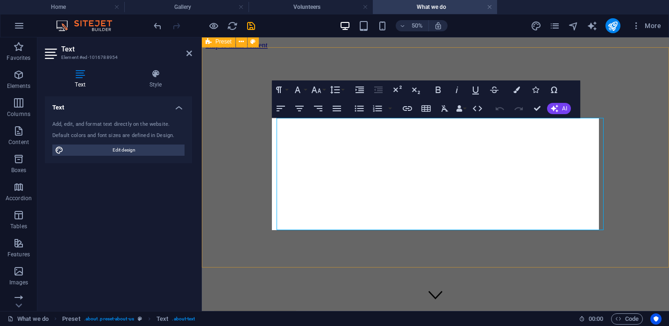
scroll to position [222, 0]
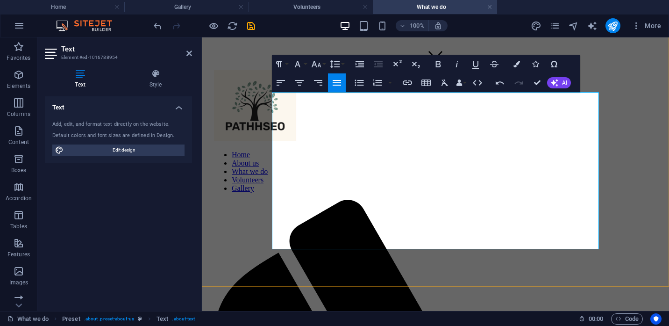
scroll to position [251, 0]
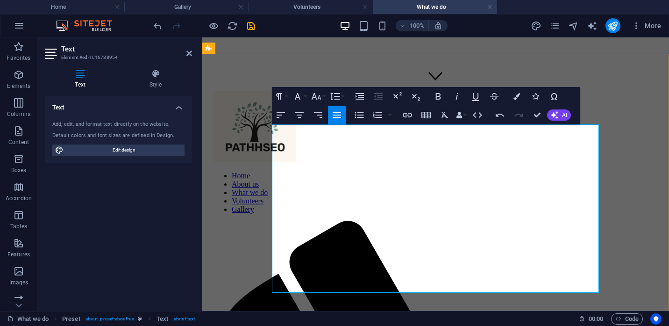
scroll to position [213, 0]
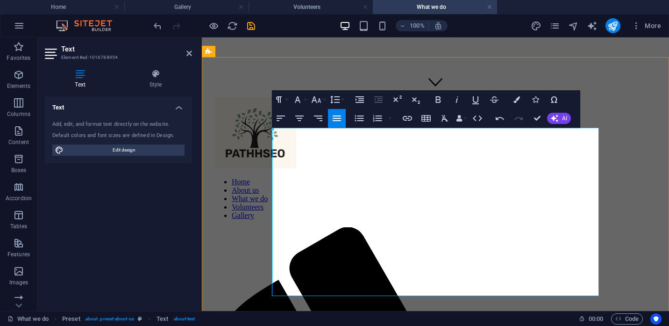
drag, startPoint x: 456, startPoint y: 168, endPoint x: 463, endPoint y: 191, distance: 23.9
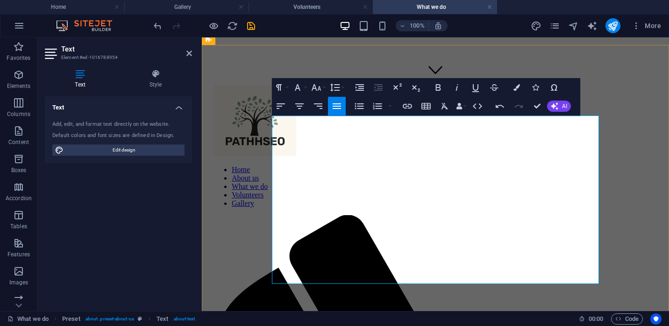
scroll to position [228, 0]
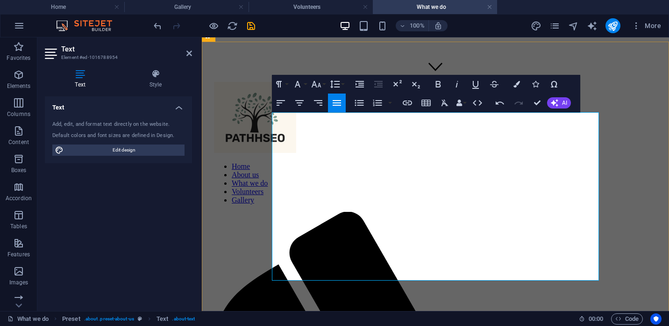
drag, startPoint x: 375, startPoint y: 263, endPoint x: 390, endPoint y: 278, distance: 20.8
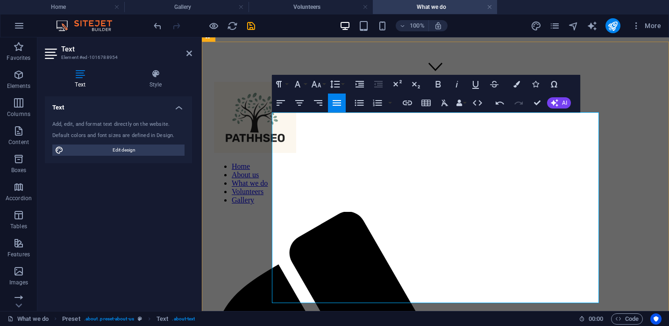
drag, startPoint x: 361, startPoint y: 298, endPoint x: 273, endPoint y: 298, distance: 88.3
drag, startPoint x: 525, startPoint y: 286, endPoint x: 469, endPoint y: 286, distance: 56.1
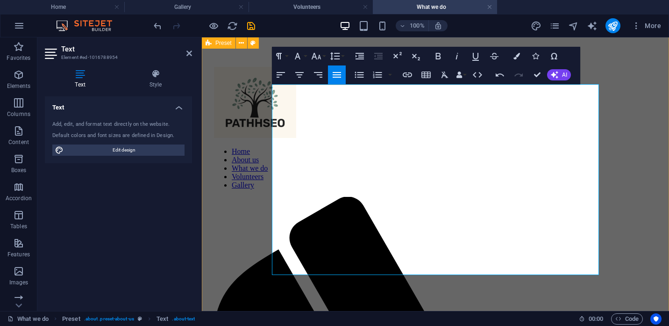
scroll to position [256, 0]
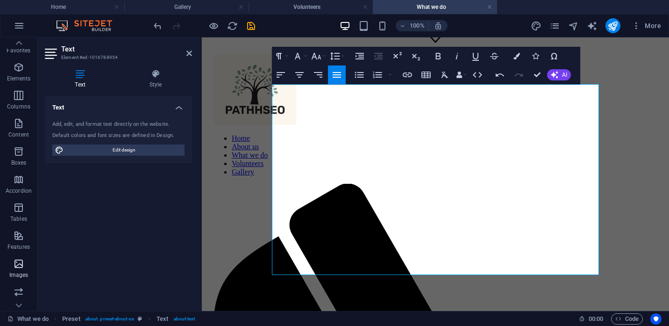
scroll to position [0, 0]
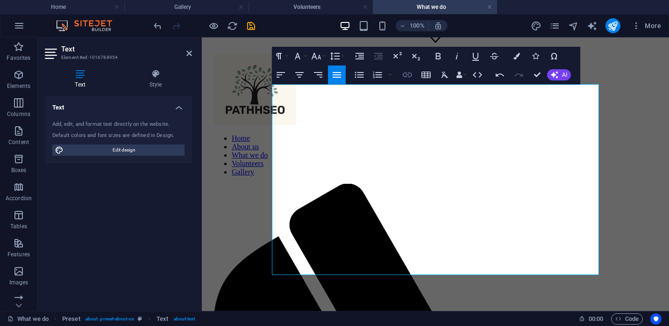
click at [408, 76] on icon "button" at bounding box center [407, 74] width 11 height 11
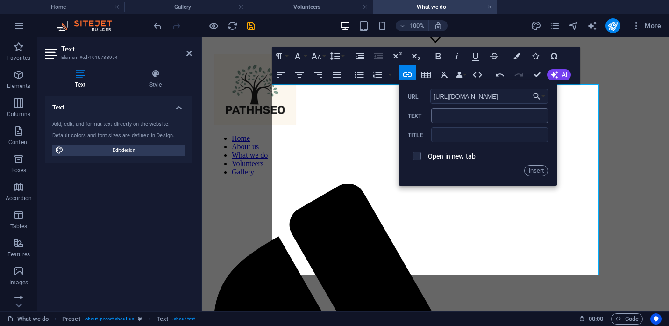
type input "[URL][DOMAIN_NAME]"
click at [452, 118] on input "Text" at bounding box center [489, 115] width 117 height 15
click at [455, 98] on input "[URL][DOMAIN_NAME]" at bounding box center [489, 96] width 118 height 15
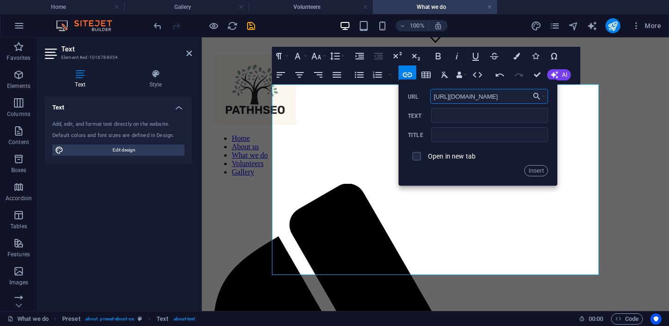
click at [455, 98] on input "[URL][DOMAIN_NAME]" at bounding box center [489, 96] width 118 height 15
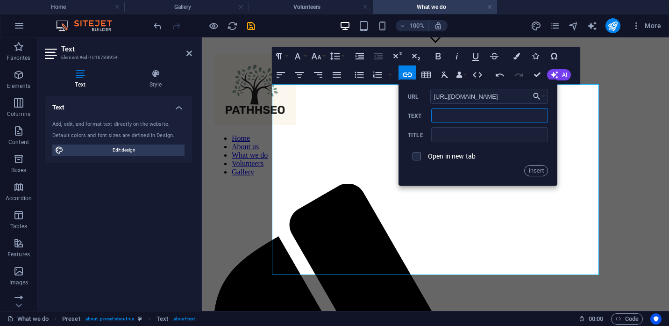
click at [452, 118] on input "Text" at bounding box center [489, 115] width 117 height 15
paste input "[URL][DOMAIN_NAME]"
type input "[URL][DOMAIN_NAME]"
click at [448, 136] on input "text" at bounding box center [489, 134] width 117 height 15
click at [417, 156] on input "checkbox" at bounding box center [415, 154] width 8 height 8
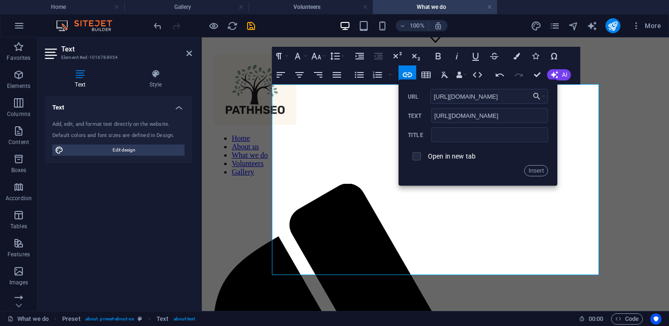
checkbox input "true"
click at [456, 136] on input "text" at bounding box center [489, 134] width 117 height 15
type input "Upper Room Outreach"
click at [533, 171] on button "Insert" at bounding box center [536, 170] width 24 height 11
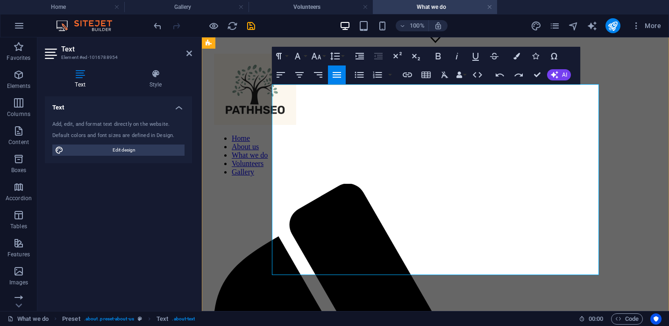
checkbox input "false"
click at [408, 74] on icon "button" at bounding box center [407, 74] width 11 height 11
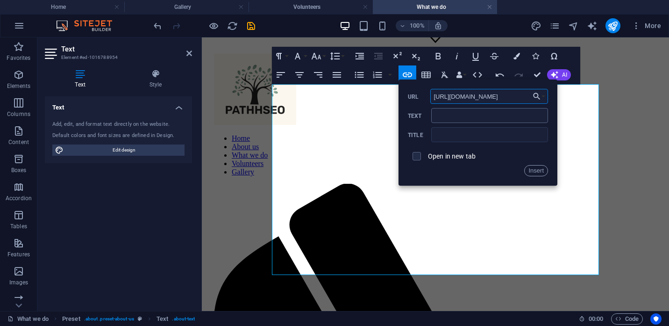
type input "[URL][DOMAIN_NAME]"
click at [446, 116] on input "Text" at bounding box center [489, 115] width 117 height 15
paste input "[URL][DOMAIN_NAME]"
type input "[URL][DOMAIN_NAME]"
click at [411, 160] on span at bounding box center [417, 156] width 18 height 18
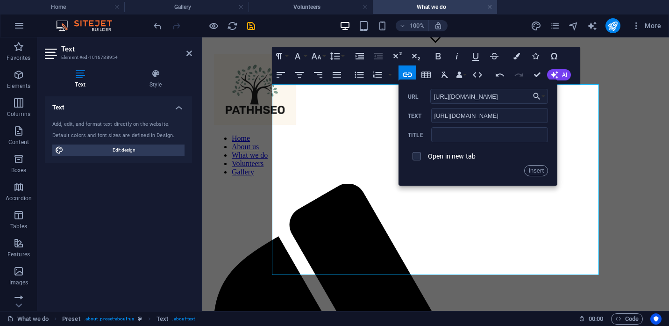
click at [414, 160] on span at bounding box center [417, 156] width 8 height 8
click at [416, 156] on input "checkbox" at bounding box center [415, 154] width 8 height 8
checkbox input "true"
click at [535, 172] on button "Insert" at bounding box center [536, 170] width 24 height 11
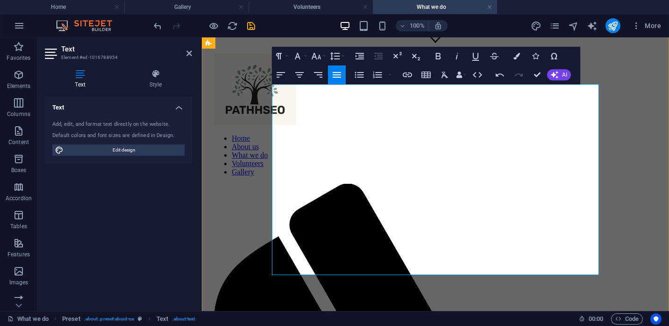
drag, startPoint x: 349, startPoint y: 260, endPoint x: 489, endPoint y: 274, distance: 140.9
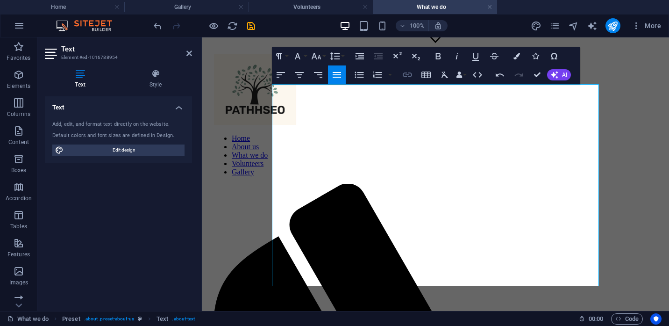
checkbox input "false"
click at [408, 74] on icon "button" at bounding box center [407, 74] width 11 height 11
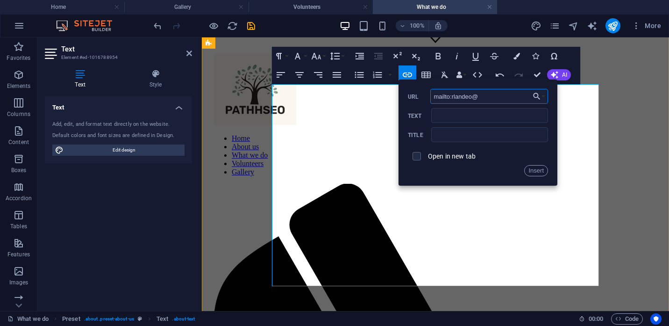
type input "mailto:rlandeo@"
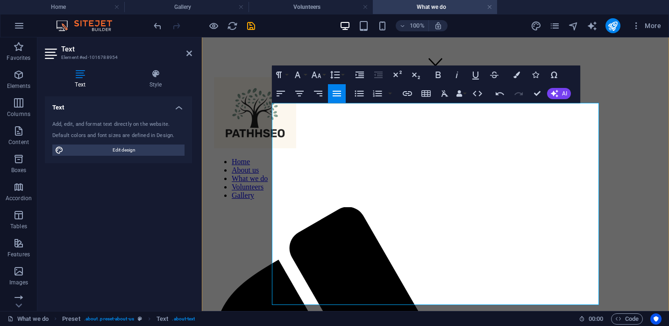
scroll to position [237, 0]
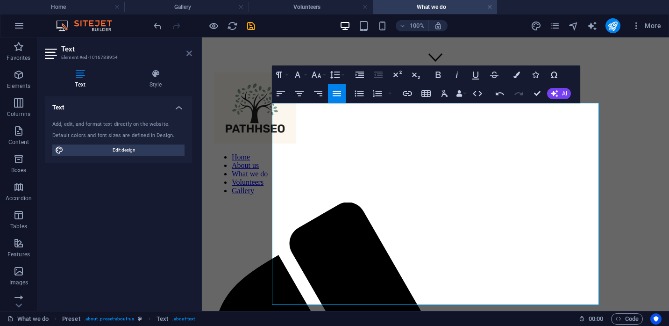
click at [188, 52] on icon at bounding box center [189, 53] width 6 height 7
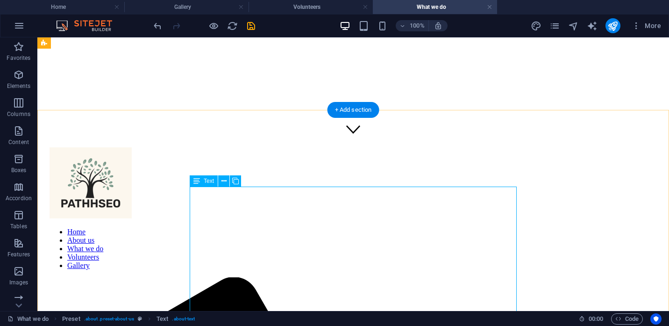
scroll to position [165, 0]
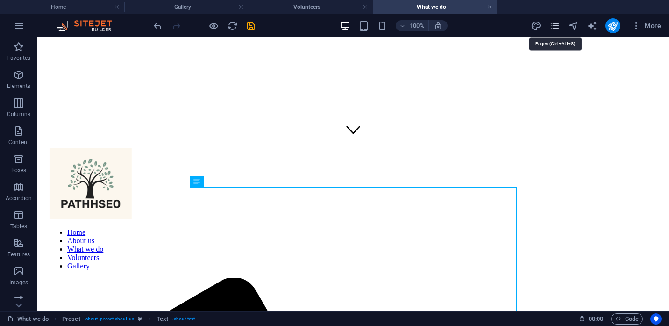
click at [556, 26] on icon "pages" at bounding box center [555, 26] width 11 height 11
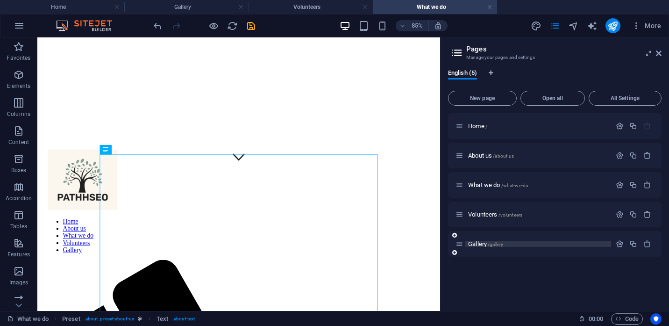
click at [476, 243] on span "Gallery /gallery" at bounding box center [485, 243] width 35 height 7
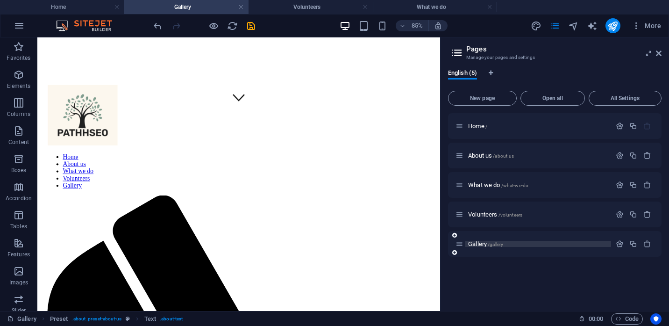
scroll to position [239, 0]
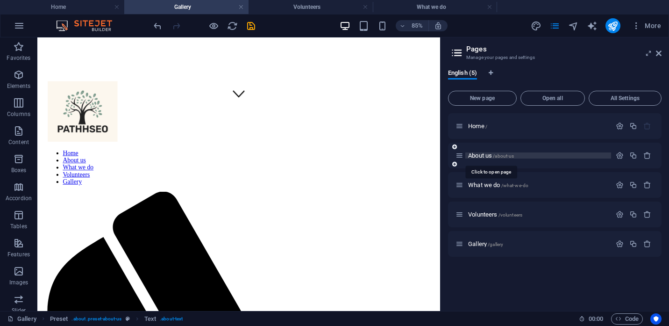
click at [481, 156] on span "About us /about-us" at bounding box center [491, 155] width 46 height 7
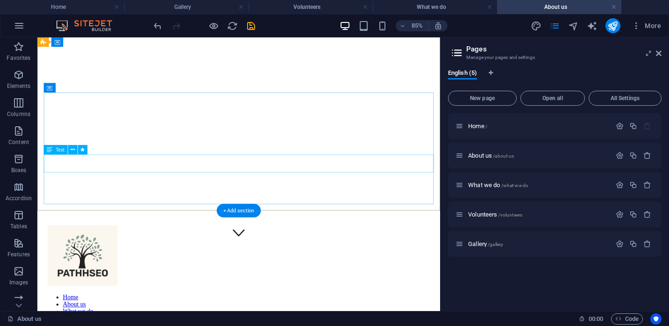
scroll to position [0, 0]
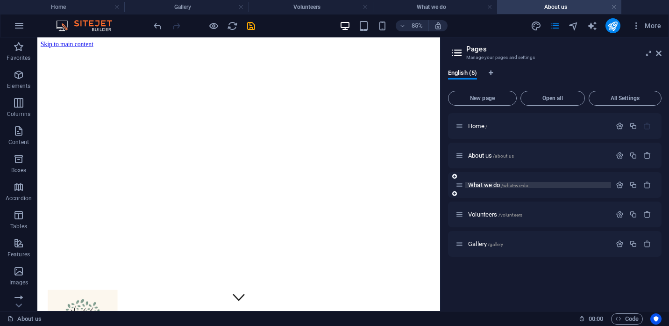
click at [475, 184] on span "What we do /what-we-do" at bounding box center [498, 184] width 60 height 7
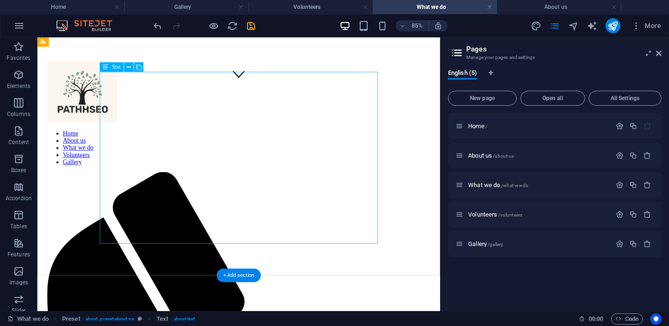
scroll to position [269, 0]
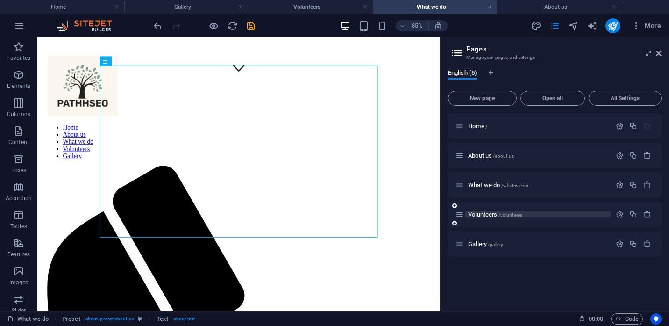
click at [475, 216] on span "Volunteers /volunteers" at bounding box center [495, 214] width 54 height 7
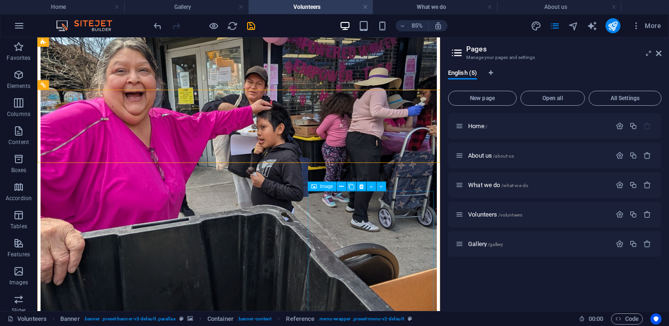
scroll to position [1197, 0]
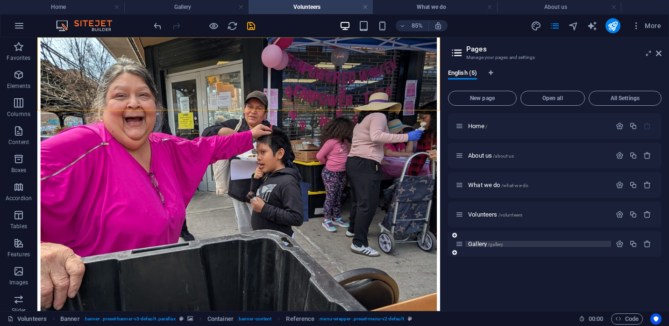
click at [480, 243] on span "Gallery /gallery" at bounding box center [485, 243] width 35 height 7
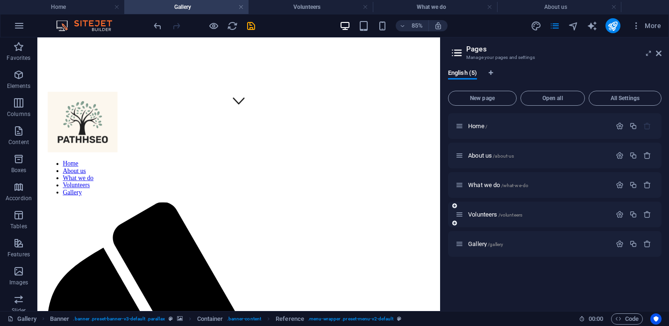
scroll to position [235, 0]
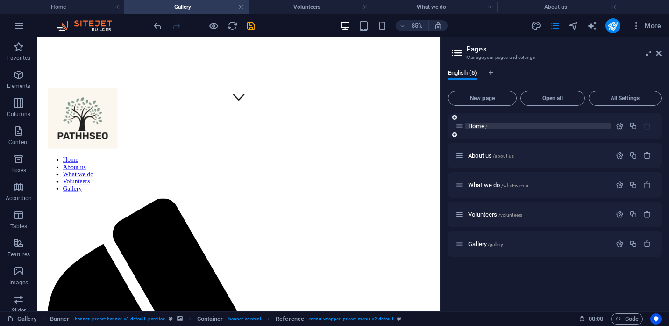
click at [472, 123] on span "Home /" at bounding box center [477, 125] width 19 height 7
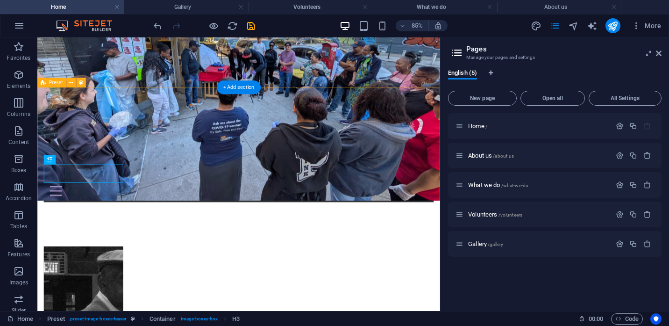
scroll to position [230, 0]
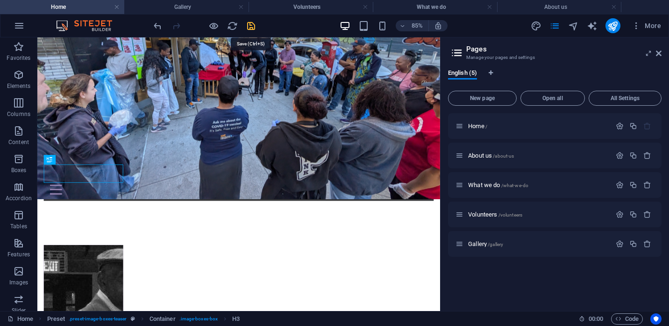
click at [252, 26] on icon "save" at bounding box center [251, 26] width 11 height 11
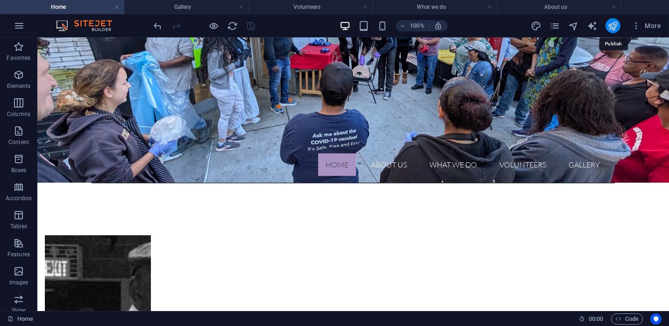
click at [613, 26] on icon "publish" at bounding box center [613, 26] width 11 height 11
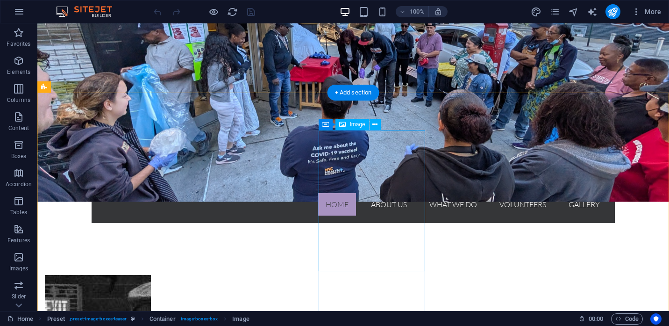
scroll to position [191, 0]
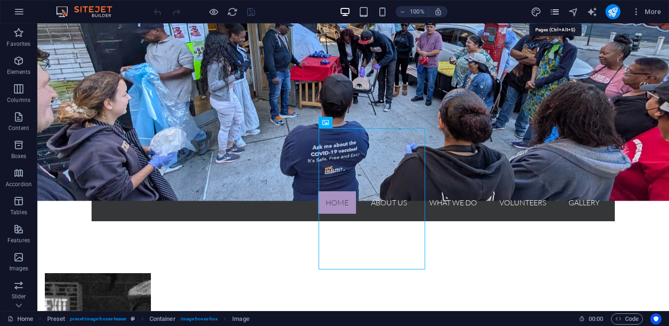
click at [555, 14] on icon "pages" at bounding box center [555, 12] width 11 height 11
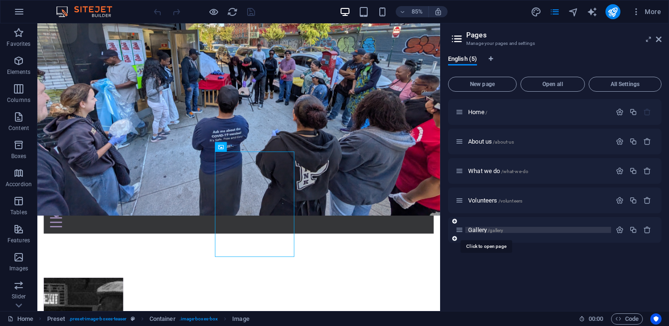
click at [485, 231] on span "Gallery /gallery" at bounding box center [485, 229] width 35 height 7
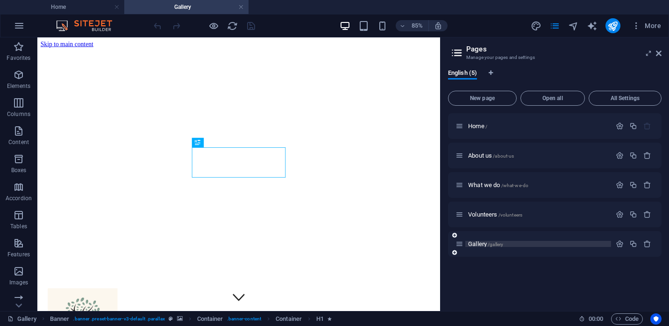
scroll to position [0, 0]
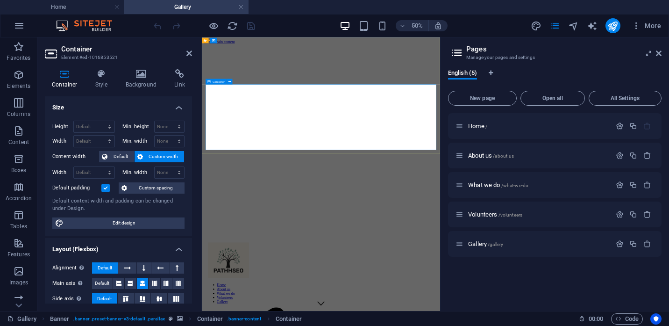
click at [124, 223] on span "Edit design" at bounding box center [123, 222] width 115 height 11
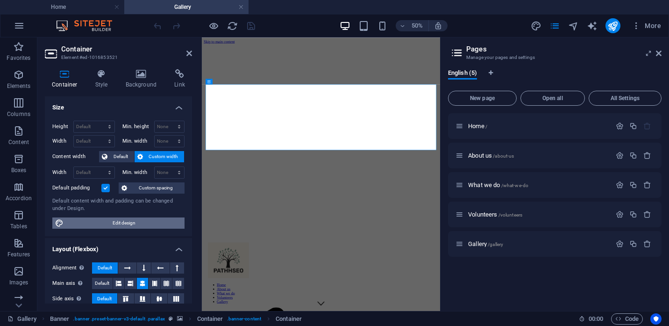
select select "rem"
select select "300"
select select "px"
select select "rem"
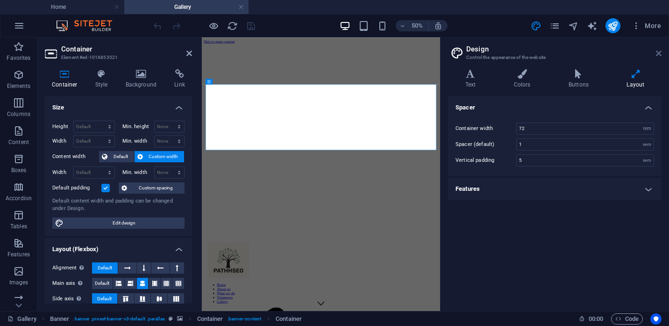
click at [659, 53] on icon at bounding box center [659, 53] width 6 height 7
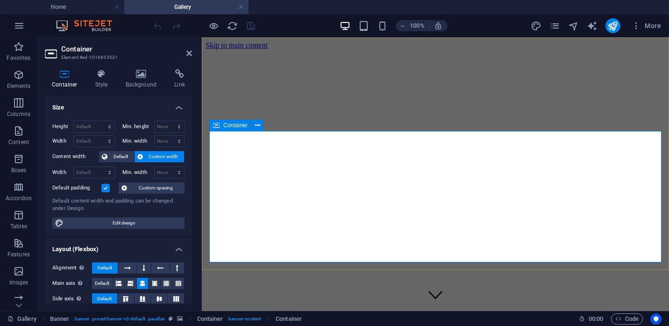
click at [257, 125] on icon at bounding box center [257, 126] width 5 height 10
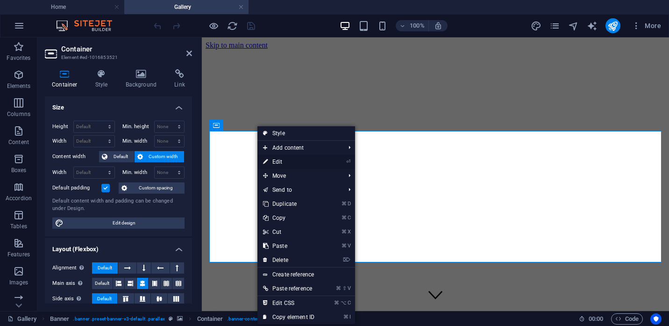
click at [280, 161] on link "⏎ Edit" at bounding box center [289, 162] width 63 height 14
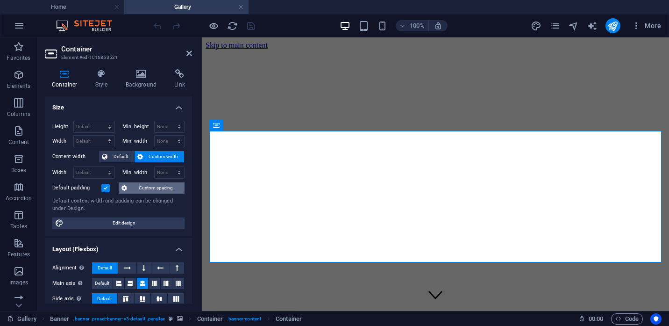
scroll to position [3, 0]
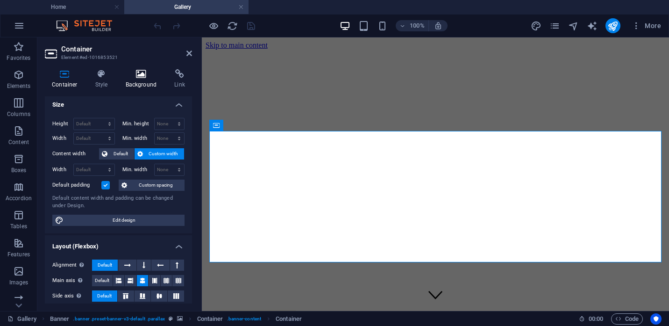
click at [145, 78] on icon at bounding box center [141, 73] width 45 height 9
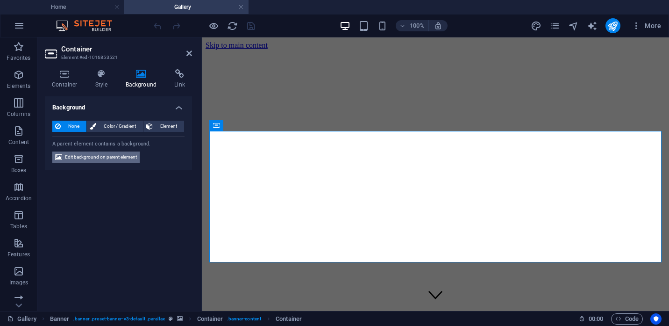
click at [125, 159] on span "Edit background on parent element" at bounding box center [101, 156] width 72 height 11
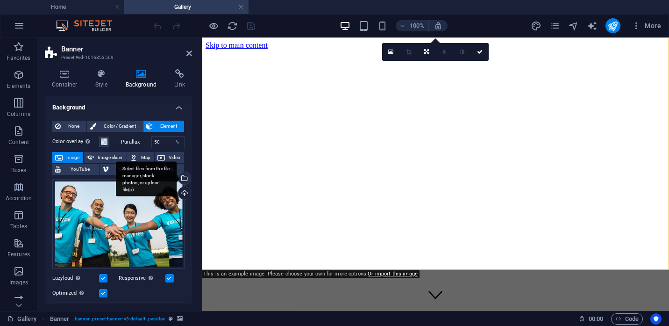
click at [184, 179] on div "Select files from the file manager, stock photos, or upload file(s)" at bounding box center [184, 179] width 14 height 14
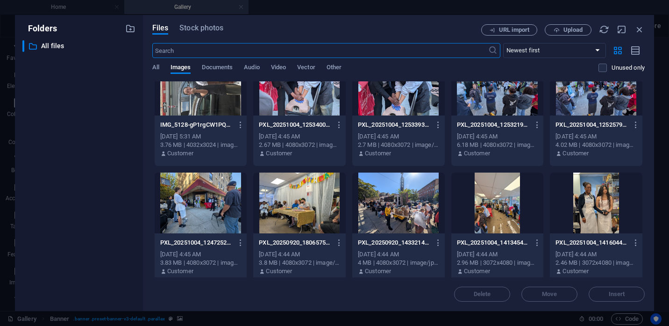
scroll to position [620, 0]
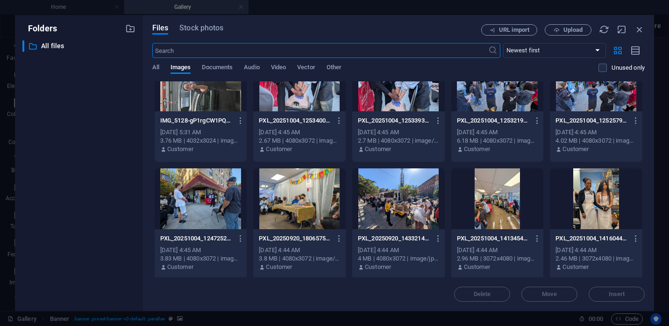
click at [197, 200] on div at bounding box center [201, 198] width 93 height 61
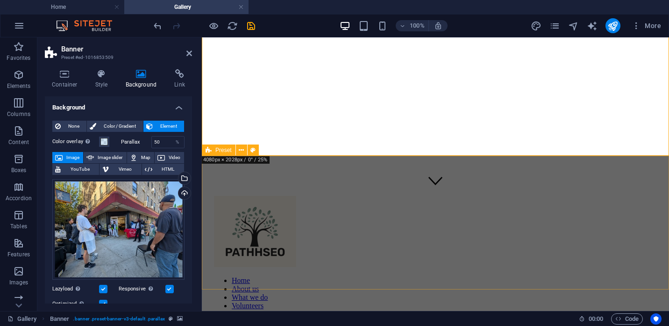
scroll to position [0, 0]
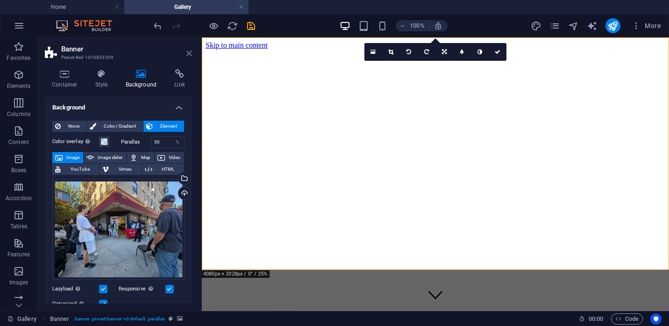
click at [190, 52] on icon at bounding box center [189, 53] width 6 height 7
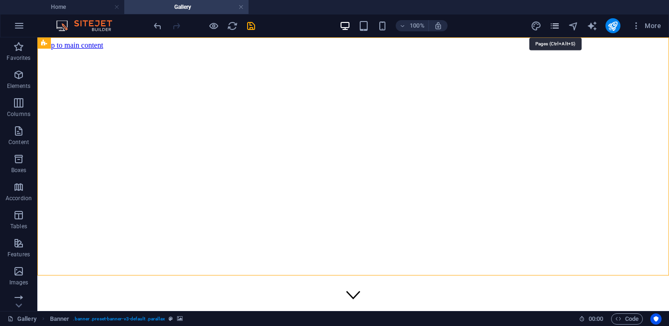
click at [557, 29] on icon "pages" at bounding box center [555, 26] width 11 height 11
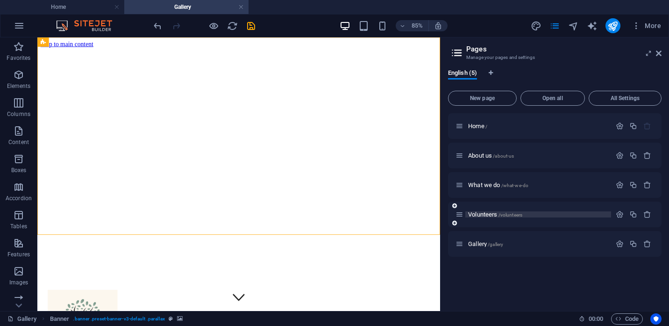
click at [482, 216] on span "Volunteers /volunteers" at bounding box center [495, 214] width 54 height 7
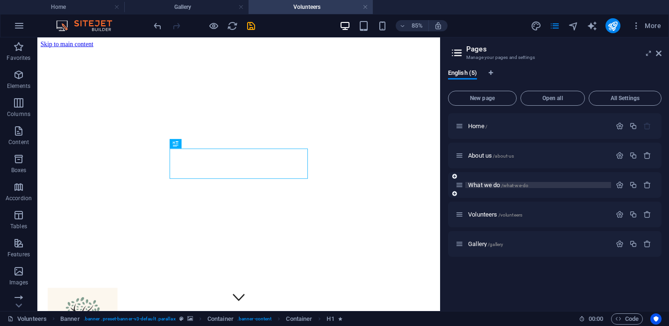
click at [480, 183] on span "What we do /what-we-do" at bounding box center [498, 184] width 60 height 7
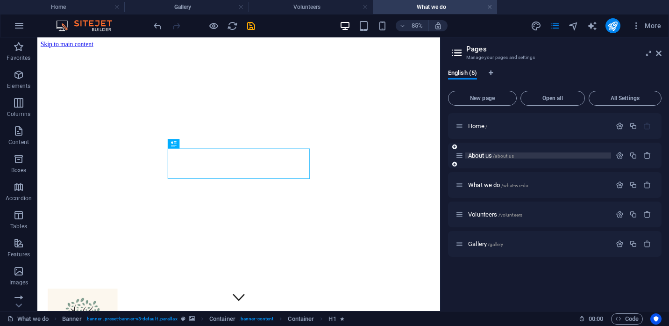
click at [482, 158] on span "About us /about-us" at bounding box center [491, 155] width 46 height 7
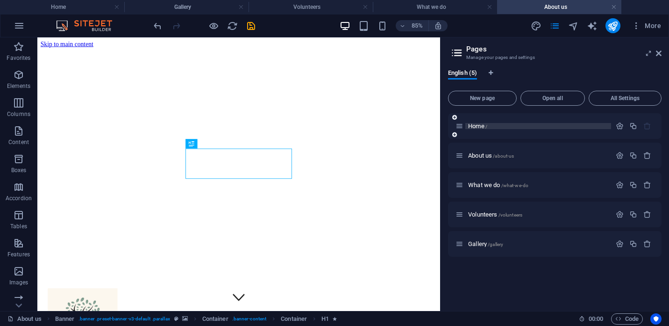
click at [480, 126] on span "Home /" at bounding box center [477, 125] width 19 height 7
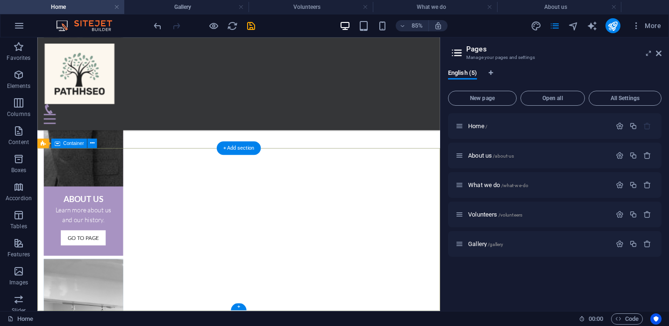
scroll to position [547, 0]
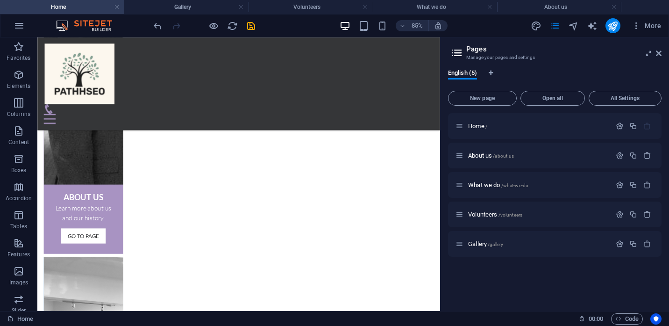
click at [257, 28] on div "85% More" at bounding box center [408, 25] width 513 height 15
click at [248, 29] on icon "save" at bounding box center [251, 26] width 11 height 11
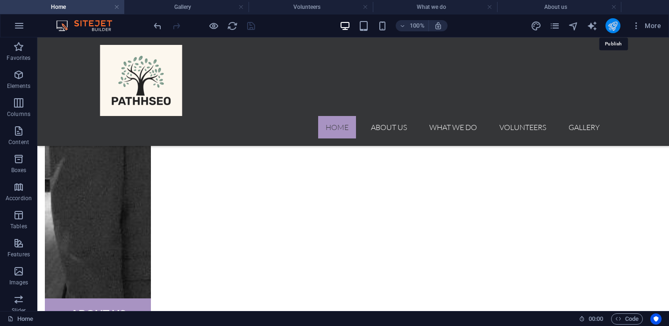
click at [613, 26] on icon "publish" at bounding box center [613, 26] width 11 height 11
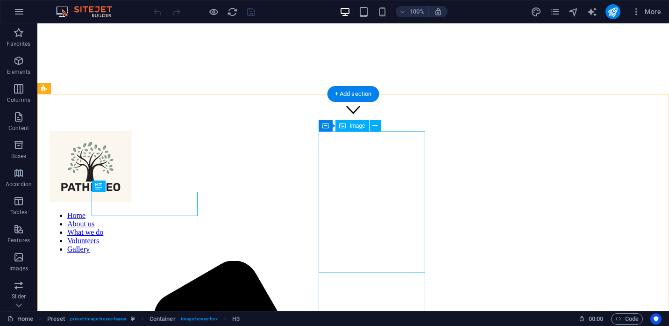
scroll to position [188, 0]
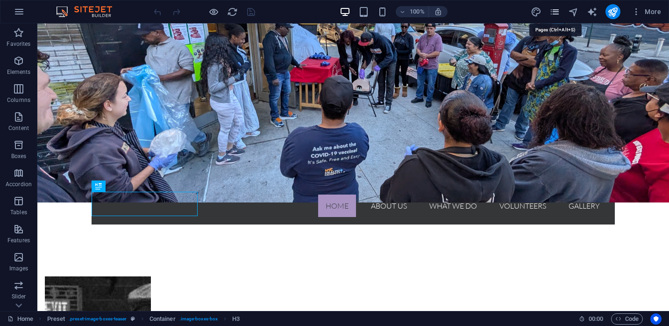
click at [556, 15] on icon "pages" at bounding box center [555, 12] width 11 height 11
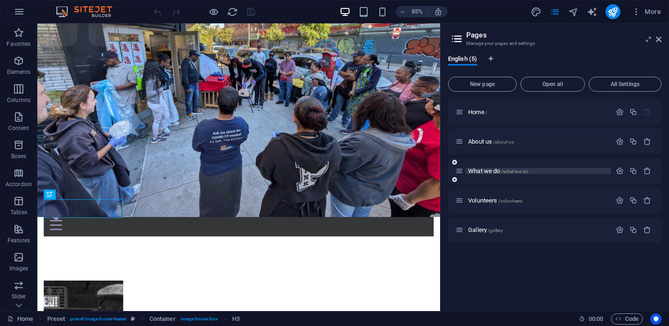
click at [492, 172] on span "What we do /what-we-do" at bounding box center [498, 170] width 60 height 7
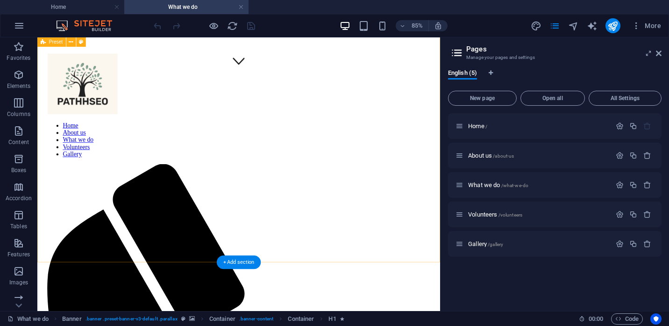
scroll to position [281, 0]
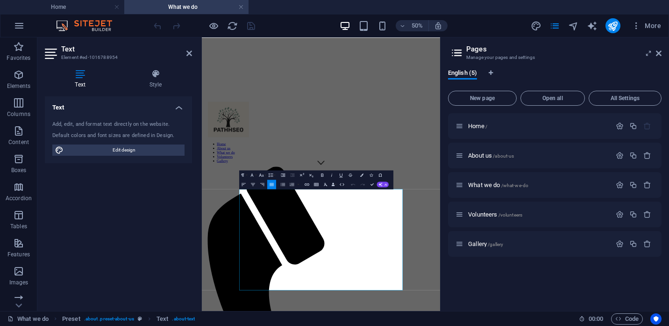
scroll to position [0, 0]
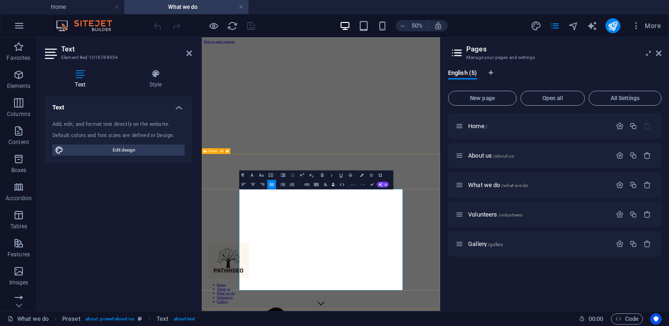
drag, startPoint x: 390, startPoint y: 498, endPoint x: 266, endPoint y: 479, distance: 124.9
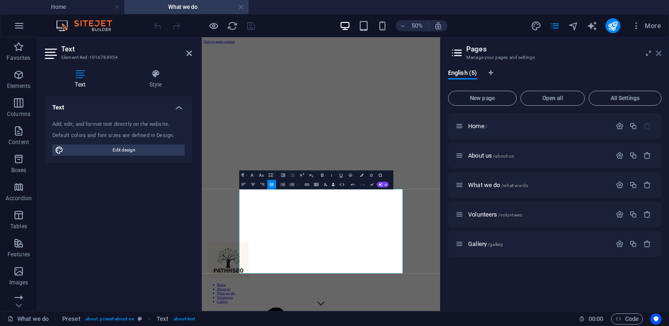
click at [660, 53] on icon at bounding box center [659, 53] width 6 height 7
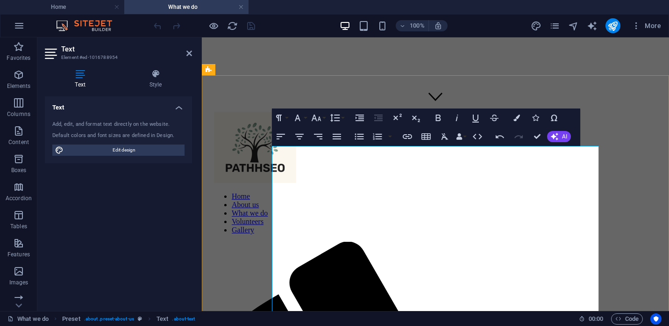
scroll to position [206, 0]
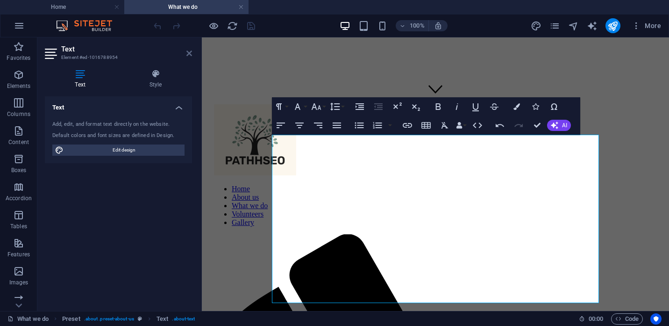
click at [188, 56] on icon at bounding box center [189, 53] width 6 height 7
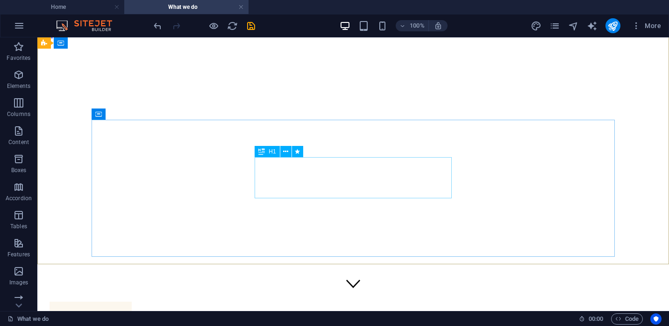
scroll to position [0, 0]
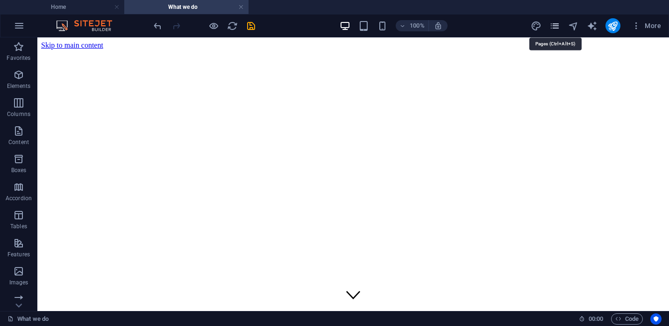
click at [556, 28] on icon "pages" at bounding box center [555, 26] width 11 height 11
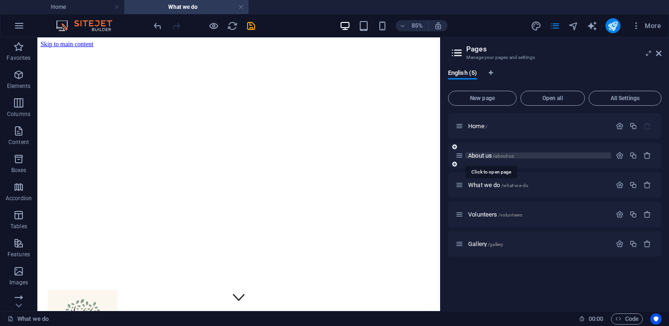
click at [484, 157] on span "About us /about-us" at bounding box center [491, 155] width 46 height 7
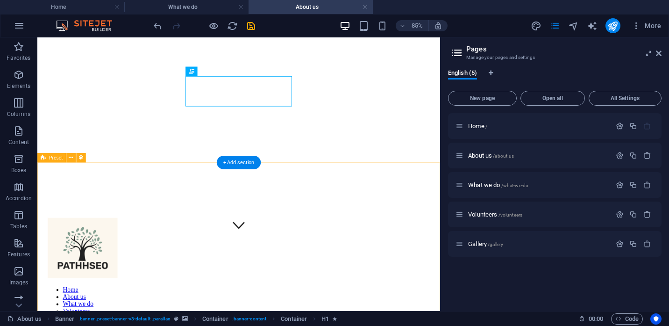
scroll to position [83, 0]
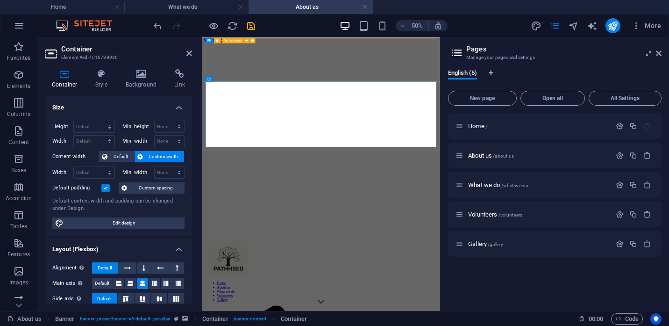
scroll to position [0, 0]
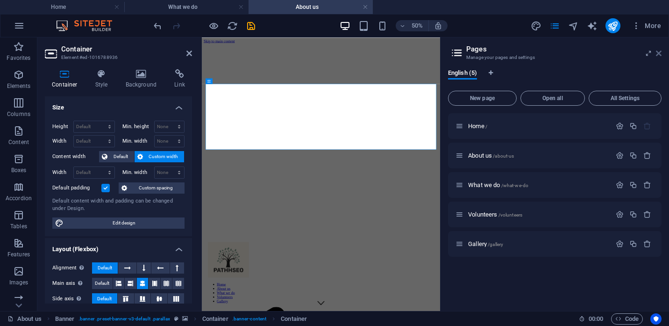
click at [660, 54] on icon at bounding box center [659, 53] width 6 height 7
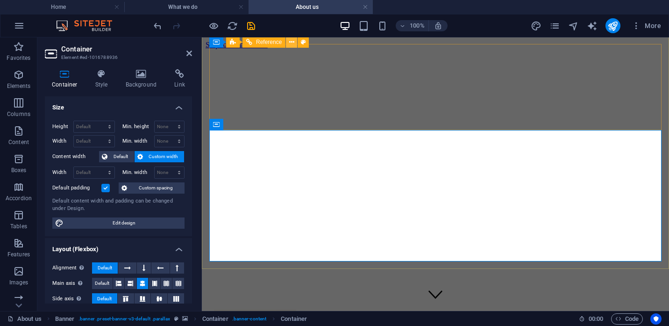
click at [293, 41] on icon at bounding box center [291, 42] width 5 height 10
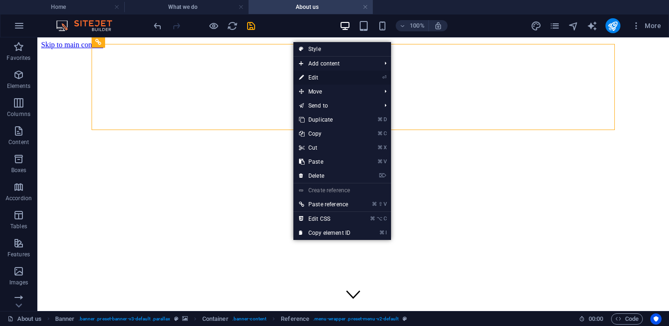
click at [321, 78] on link "⏎ Edit" at bounding box center [324, 78] width 63 height 14
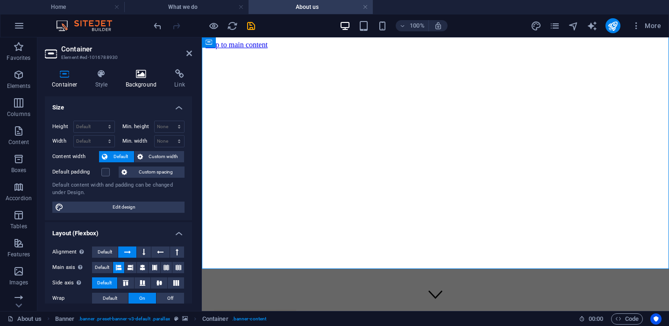
click at [143, 81] on h4 "Background" at bounding box center [143, 79] width 49 height 20
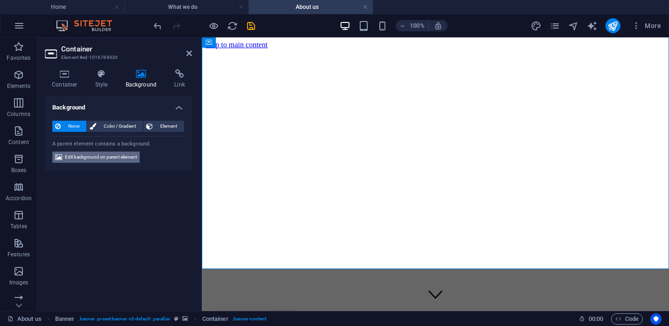
click at [122, 157] on span "Edit background on parent element" at bounding box center [101, 156] width 72 height 11
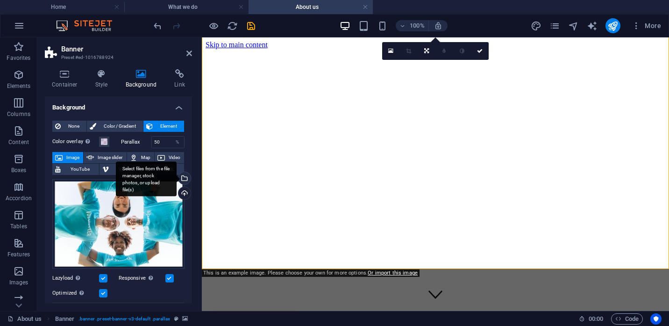
click at [186, 177] on div "Select files from the file manager, stock photos, or upload file(s)" at bounding box center [184, 179] width 14 height 14
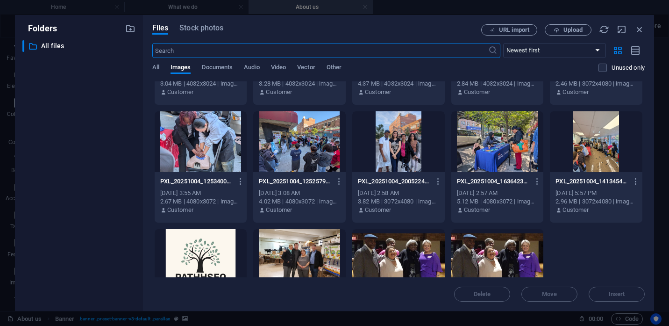
scroll to position [1094, 0]
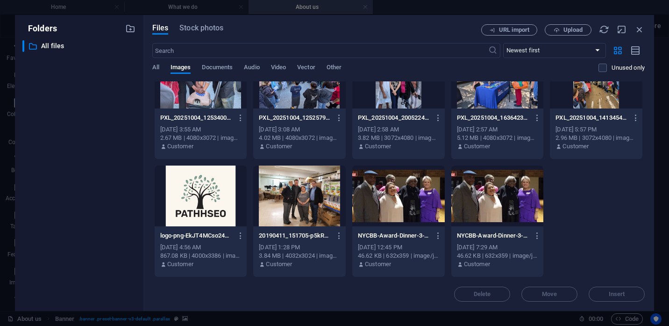
click at [401, 196] on div at bounding box center [398, 195] width 93 height 61
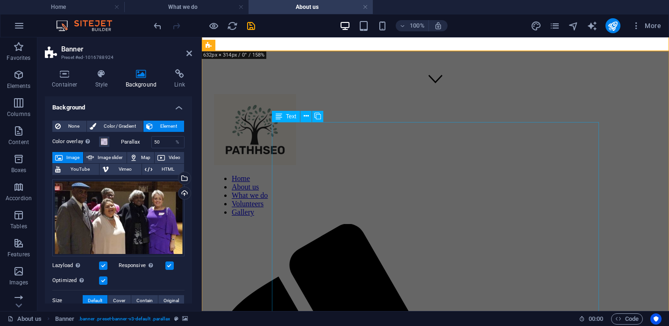
scroll to position [228, 0]
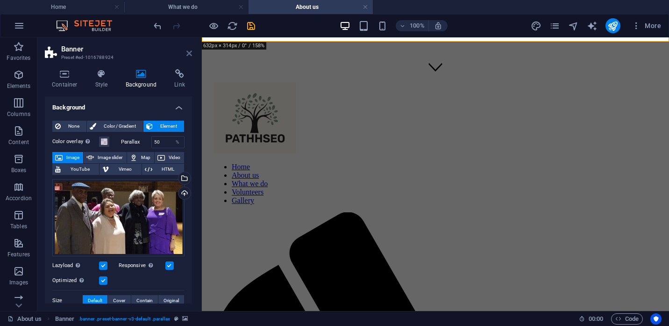
click at [190, 57] on link at bounding box center [189, 54] width 6 height 8
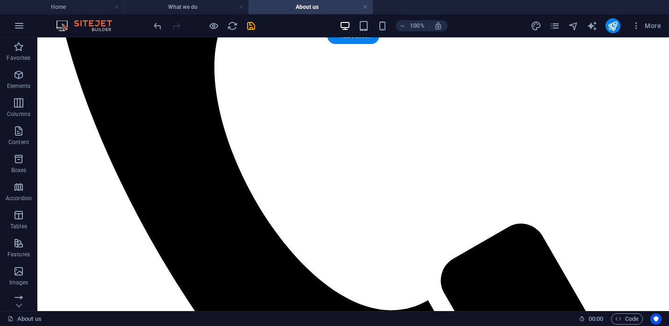
scroll to position [680, 0]
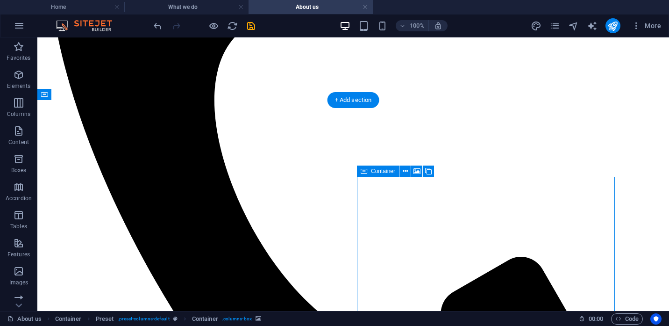
scroll to position [668, 0]
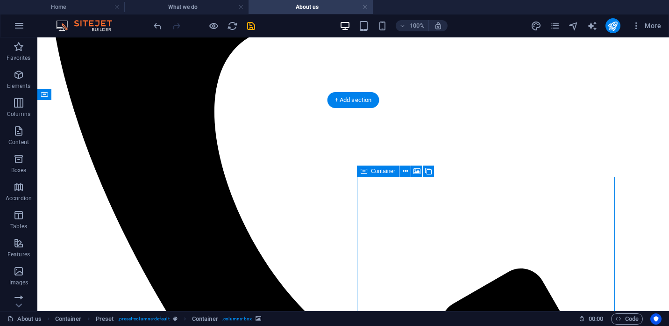
select select "px"
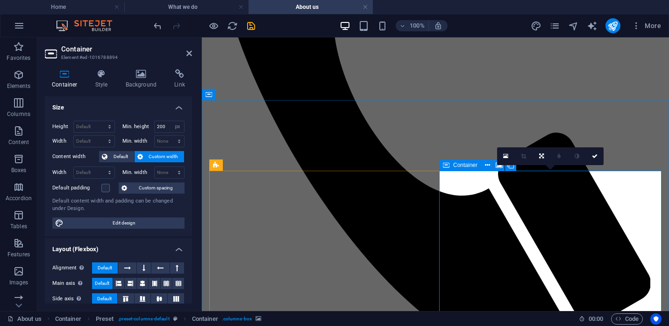
click at [143, 82] on h4 "Background" at bounding box center [143, 79] width 49 height 20
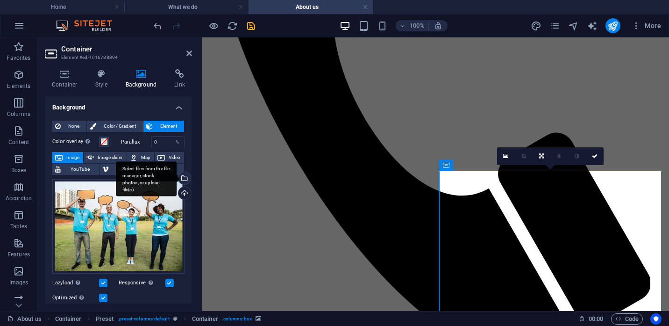
click at [185, 178] on div "Select files from the file manager, stock photos, or upload file(s)" at bounding box center [184, 179] width 14 height 14
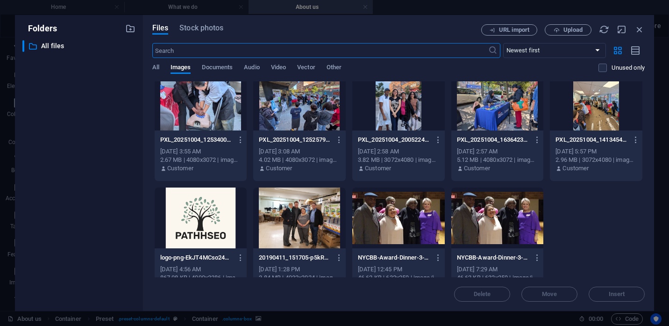
scroll to position [1094, 0]
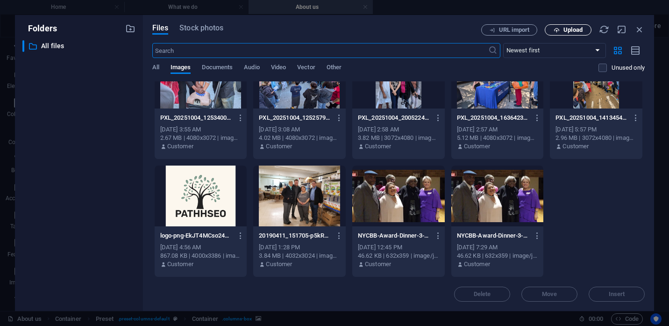
click at [565, 30] on span "Upload" at bounding box center [573, 30] width 19 height 6
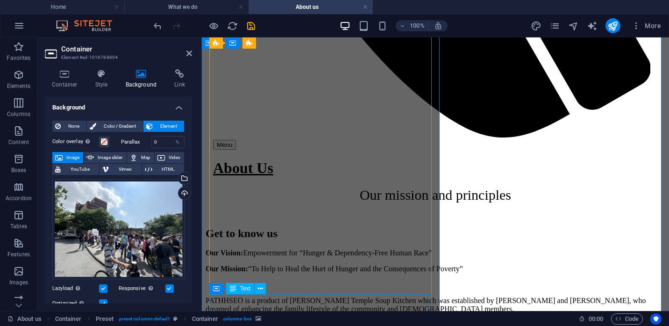
scroll to position [881, 0]
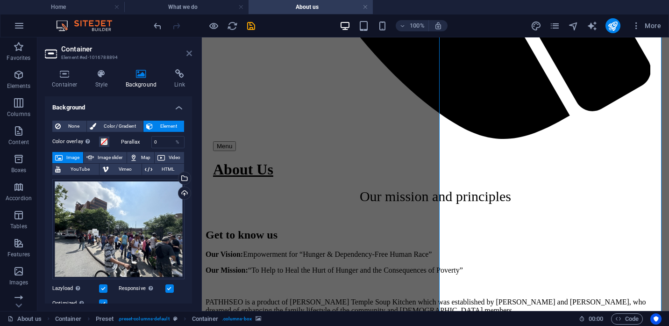
click at [189, 54] on icon at bounding box center [189, 53] width 6 height 7
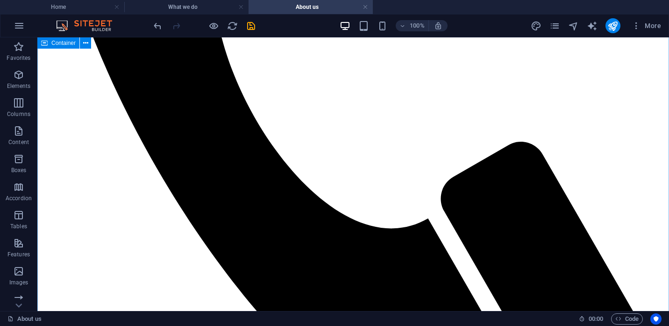
scroll to position [796, 0]
